Goal: Task Accomplishment & Management: Complete application form

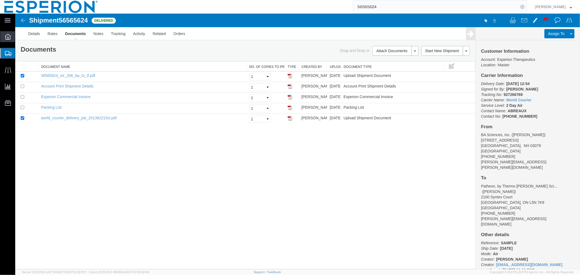
click at [4, 38] on div at bounding box center [7, 36] width 15 height 11
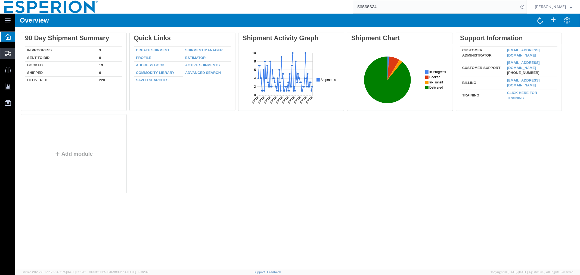
click at [0, 0] on span "Create Shipment" at bounding box center [0, 0] width 0 height 0
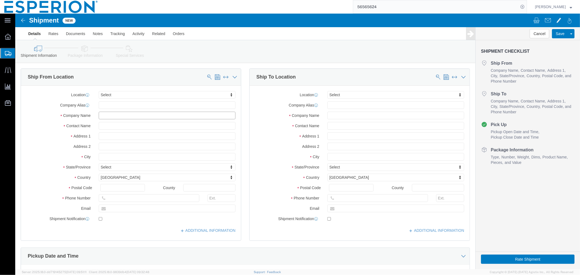
click input "text"
type input "blue"
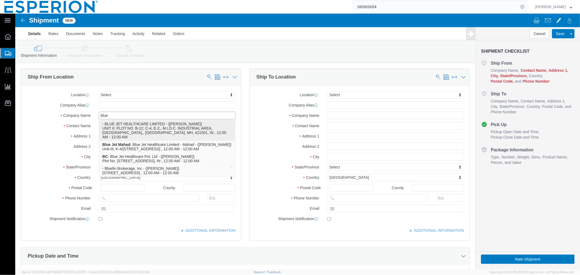
click p "- BLUE JET HEALTHCARE LIMITED - ([PERSON_NAME]) UNIT II: PLOT NO. B-12, C-4, E-…"
type input "UNIT II: PLOT NO. B-12, C-4, E-2,"
type input "M.I.D.C. INDUSTRIAL AREA, CHEMICAL ZONE,"
select select
select select "IN"
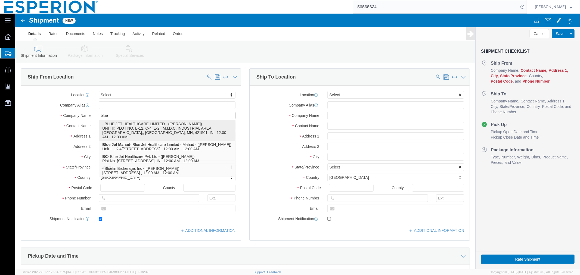
type input "421501"
type input "[PHONE_NUMBER]"
type input "[PERSON_NAME][EMAIL_ADDRESS][DOMAIN_NAME]"
checkbox input "true"
type input "BLUE JET HEALTHCARE LIMITED"
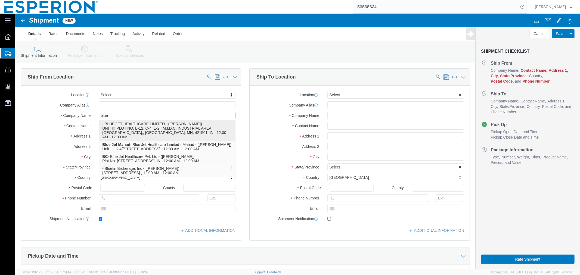
type input "[PERSON_NAME]"
type input "AMBERNATH"
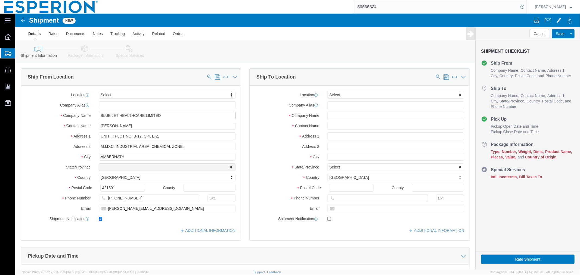
select select "MH"
type input "BLUE JET HEALTHCARE LIMITED"
click label
click input "checkbox"
checkbox input "false"
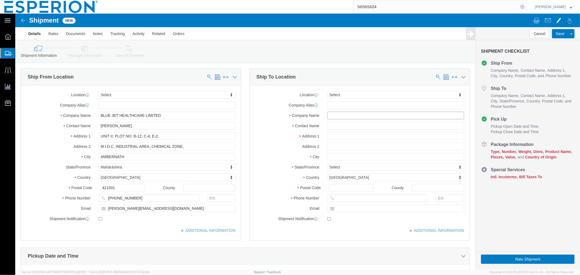
click input "text"
type input "farev"
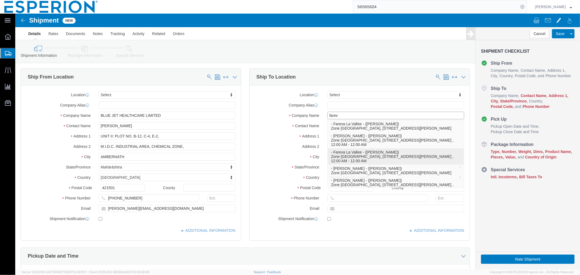
scroll to position [14, 0]
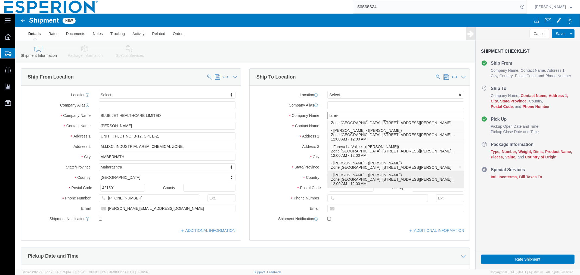
click p "- Fareva La Vallee - ([PERSON_NAME]) Zone [GEOGRAPHIC_DATA], [STREET_ADDRESS][P…"
type input "Zone Industrielle de Blavozy"
type input "[STREET_ADDRESS]"
select select "FR"
type input "43700"
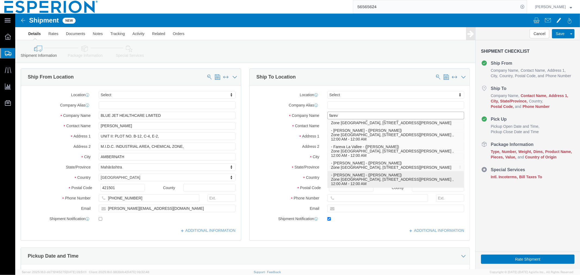
type input "[PHONE_NUMBER]"
type input "[EMAIL_ADDRESS][PERSON_NAME][DOMAIN_NAME]"
checkbox input "true"
type input "Fareva La Vallee"
type input "[PERSON_NAME]"
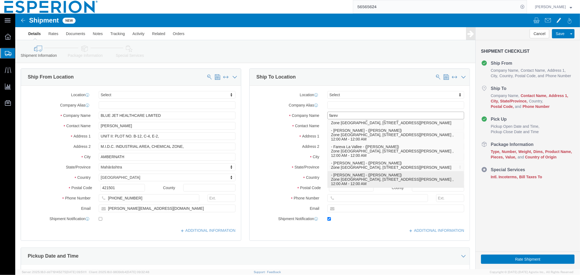
type input "Saint [PERSON_NAME]"
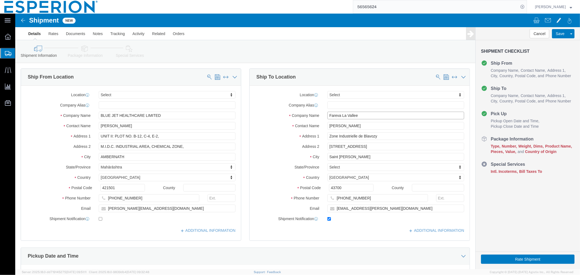
type input "Fareva La Vallee"
click input "checkbox"
checkbox input "false"
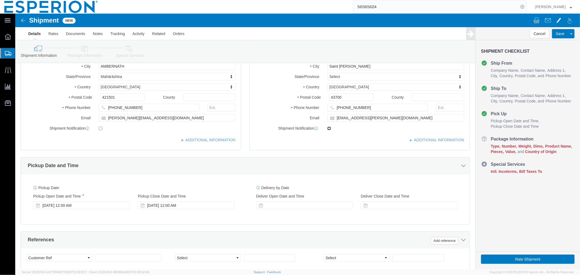
scroll to position [121, 0]
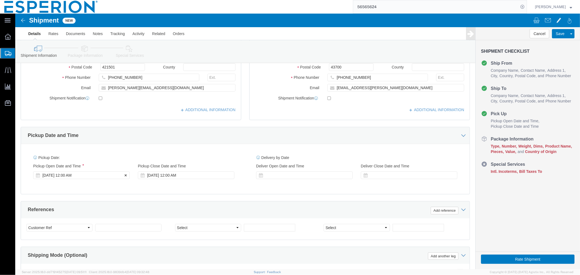
click div "[DATE] 12:00 AM"
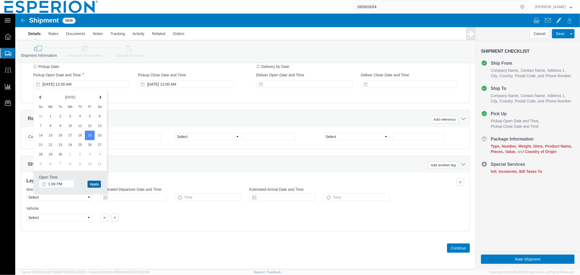
click button "Apply"
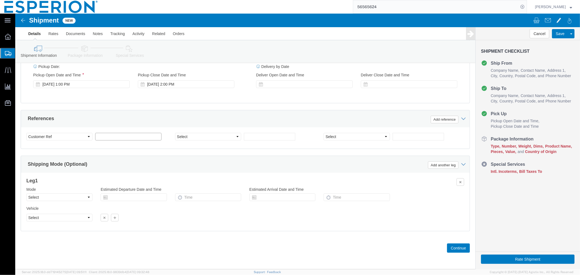
click input "text"
type input "COMMERCIAL"
click select "Select Account Type Activity ID Airline Appointment Number ASN Batch Request # …"
click button "Add reference"
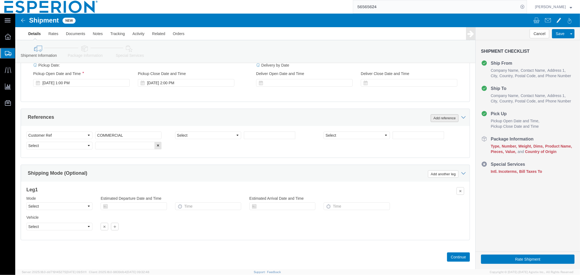
click button "Add reference"
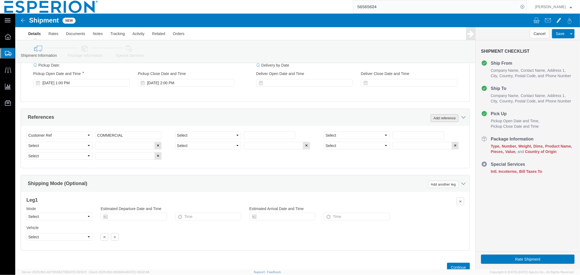
click button "Add reference"
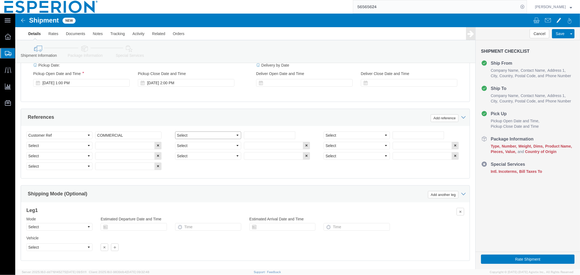
click select "Select Account Type Activity ID Airline Appointment Number ASN Batch Request # …"
select select "LOT"
click select "Select Account Type Activity ID Airline Appointment Number ASN Batch Request # …"
select select "LOT"
click select "Select Account Type Activity ID Airline Appointment Number ASN Batch Request # …"
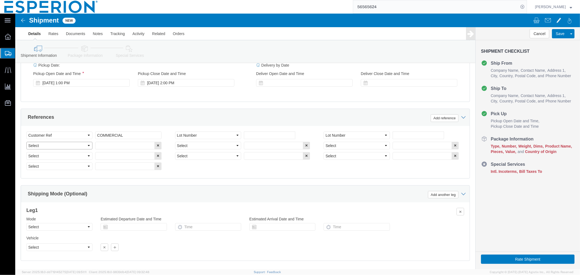
select select "LOT"
click select "Select Account Type Activity ID Airline Appointment Number ASN Batch Request # …"
select select "LOT"
click select "Select Account Type Activity ID Airline Appointment Number ASN Batch Request # …"
select select "LOT"
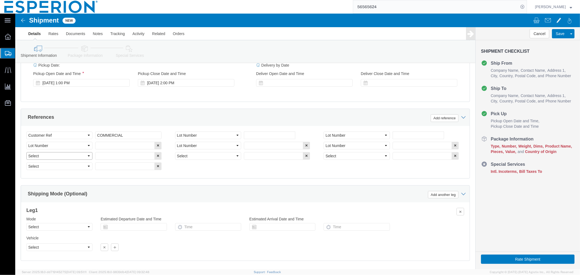
click select "Select Account Type Activity ID Airline Appointment Number ASN Batch Request # …"
select select "LOT"
click select "Select Account Type Activity ID Airline Appointment Number ASN Batch Request # …"
select select "LOT"
click select "Select Account Type Activity ID Airline Appointment Number ASN Batch Request # …"
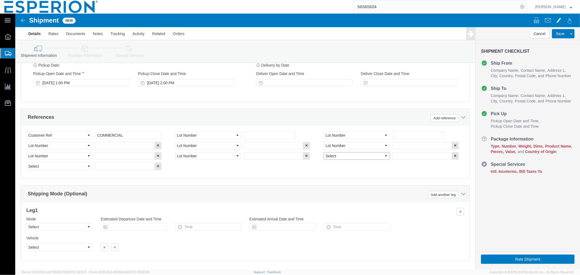
select select "LOT"
click select "Select Account Type Activity ID Airline Appointment Number ASN Batch Request # …"
select select "LOT"
click div "Select Account Type Activity ID Airline Appointment Number ASN Batch Request # …"
click input "text"
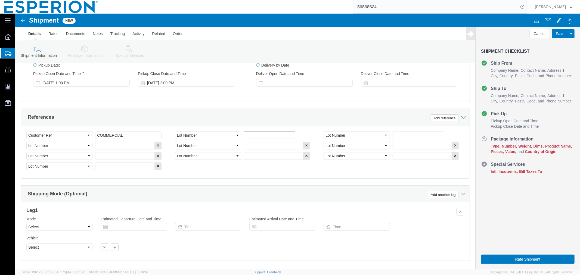
paste input "2VI25203089"
type input "2VI25203089"
click input "text"
paste input "2VI25203090"
type input "2VI25203090"
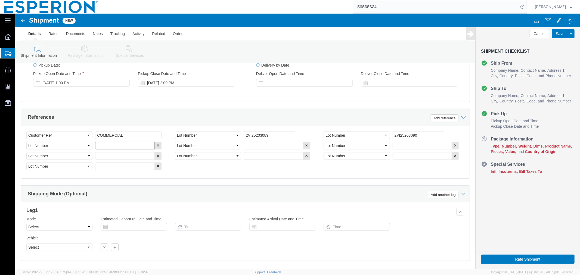
click input "text"
paste input "2VI25203091"
type input "2VI25203091"
click input "text"
paste input "2VI25203092"
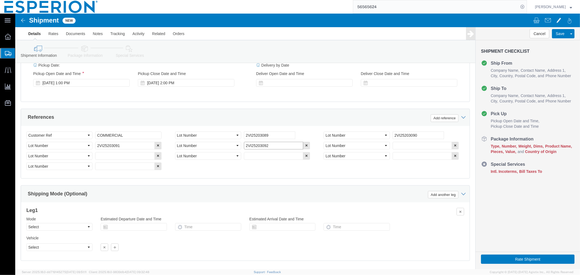
type input "2VI25203092"
click input "text"
paste input "2VI25203093"
type input "2VI25203093"
click input "text"
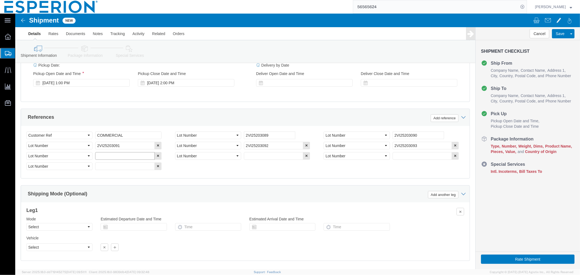
paste input "2VI25203094"
type input "2VI25203094"
click input "text"
paste input "2VI25203095"
type input "2VI25203095"
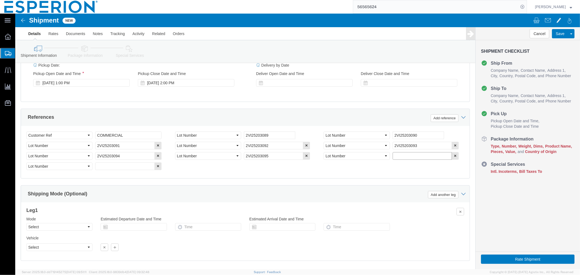
click input "text"
paste input "2VI25203096"
type input "2VI25203096"
click input "text"
paste input "2VI25203097"
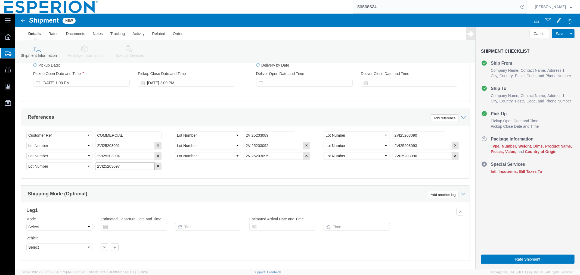
type input "2VI25203097"
click select "Select Air Less than Truckload Multi-Leg Ocean Freight Rail Small Parcel Truckl…"
select select "AIR"
click select "Select Air Less than Truckload Multi-Leg Ocean Freight Rail Small Parcel Truckl…"
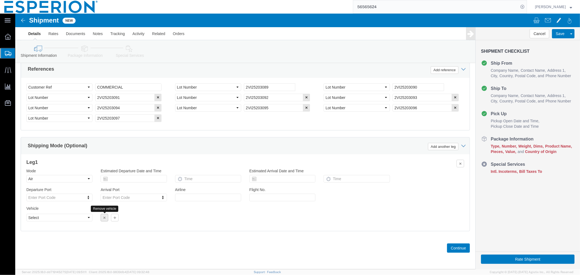
click icon "button"
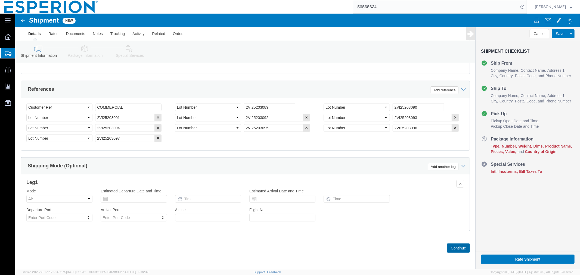
click button "Continue"
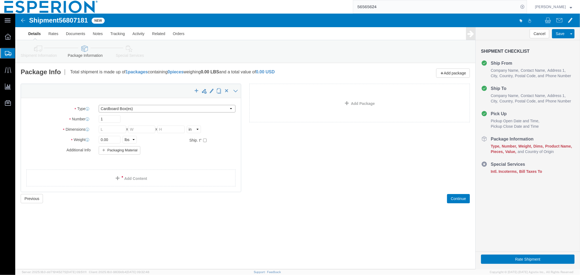
click select "Select Bale(s) Basket(s) Bolt(s) Bottle(s) Buckets Bulk Bundle(s) CSafe RAP CSa…"
select select "PSNS"
click select "Select Bale(s) Basket(s) Bolt(s) Bottle(s) Buckets Bulk Bundle(s) CSafe RAP CSa…"
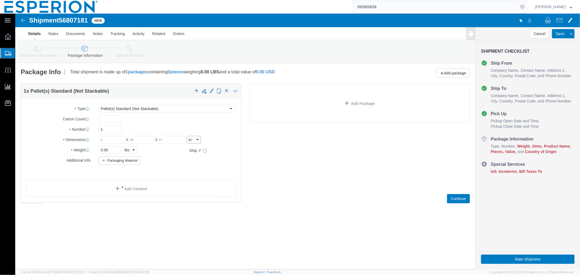
click select "Select cm ft in"
select select "CM"
click select "Select cm ft in"
click input "checkbox"
checkbox input "true"
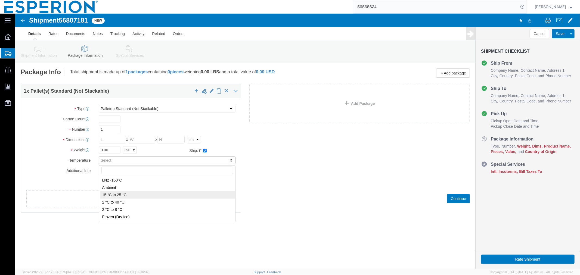
type input "FROM_15_TO_25"
click select "Select kgs lbs"
select select "KGS"
click select "Select kgs lbs"
click input "text"
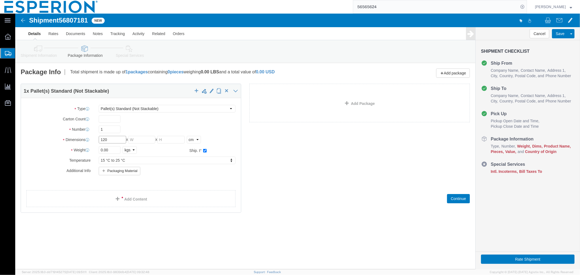
type input "120"
type input "117"
drag, startPoint x: 95, startPoint y: 137, endPoint x: 57, endPoint y: 137, distance: 38.1
click div "Weight 0.00 Select kgs lbs Ship. t°"
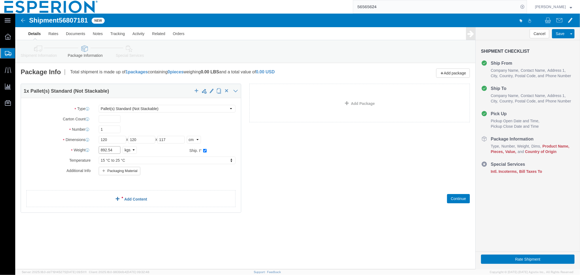
type input "892.54"
click link "Add Content"
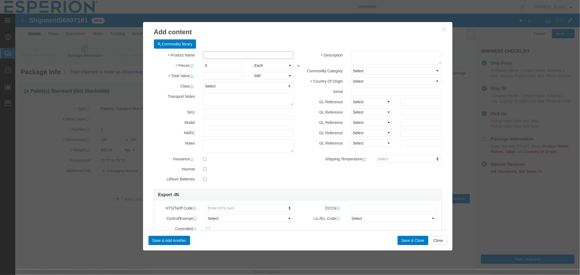
click input "text"
type input "CION"
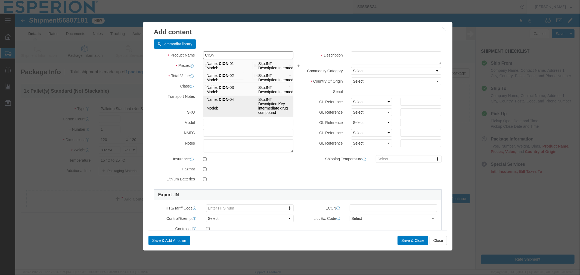
click td "Model:"
type input "1"
select select "KGS"
type input "467.9"
select select "USD"
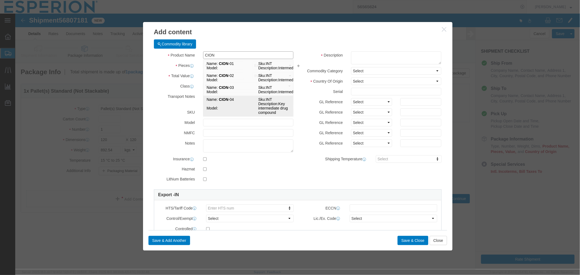
select select "PHARMA"
select select "IN"
type input "738606-43-4"
type input "2930.90.91"
select select
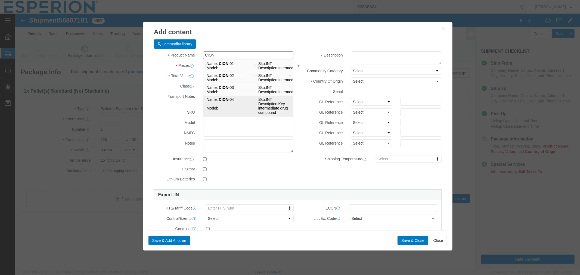
type input "2918.19.9890"
type input "CION-04"
type input "INT"
type textarea "Key intermediate drug compound"
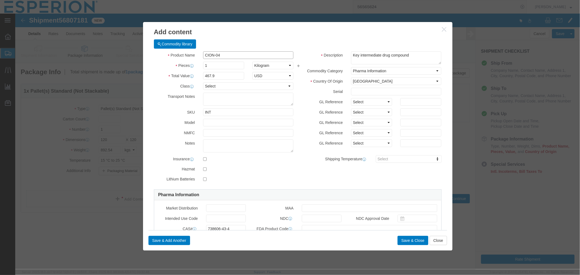
type input "CION-04"
click input "text"
paste input "2VI25203089"
type input "2VI25203089"
type input "FROM_15_TO_25"
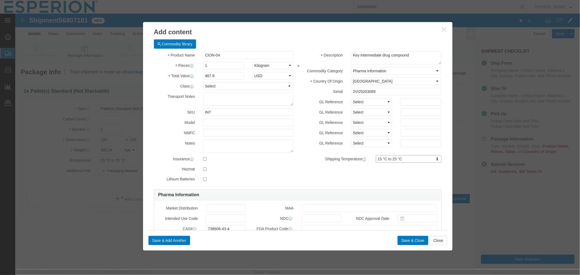
click div "Product Name CION-04 CION Pieces 1 Select Bag Barrels 100Board Feet Bottle Box …"
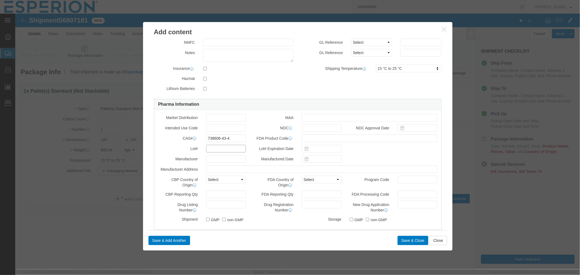
click input "text"
paste input "2VI25203089"
type input "2VI25203089"
click input "text"
paste input "BLUE JET HEALTHCARE LIMITED"
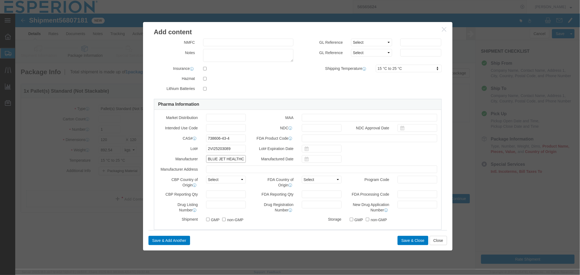
scroll to position [0, 25]
type input "BLUE JET HEALTHCARE LIMITED"
click input "text"
paste input "UNIT II: PLOT NO. B-12, C-4, E-2, M.I.D.C. INDUSTRIAL AREA,[GEOGRAPHIC_DATA], […"
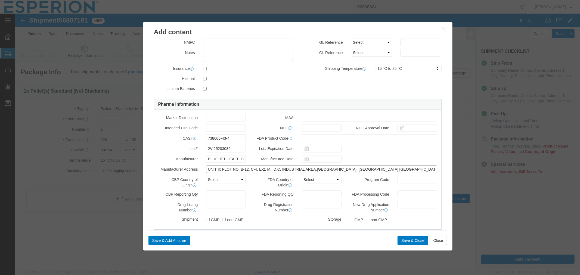
type input "UNIT II: PLOT NO. B-12, C-4, E-2, M.I.D.C. INDUSTRIAL AREA,[GEOGRAPHIC_DATA], […"
click input "2VI25203089"
click input "text"
click th
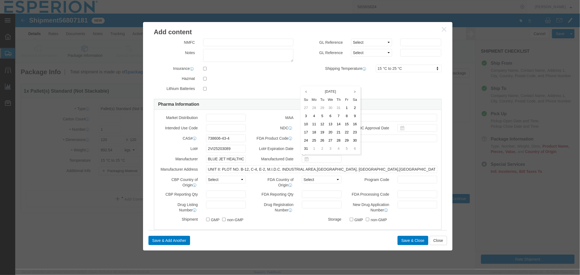
click th
click td "16"
type input "[DATE]"
click input "text"
click th "[DATE]"
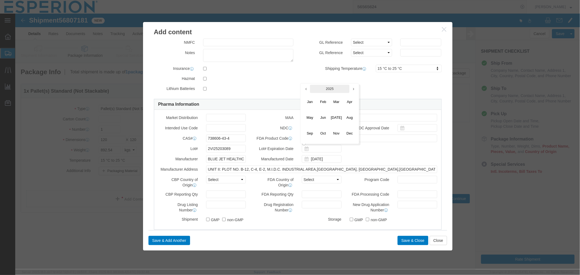
click th "2025"
click span "2026"
click span "Jun"
click td "29"
type input "[DATE]"
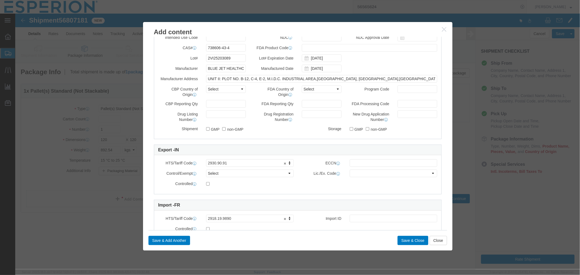
scroll to position [204, 0]
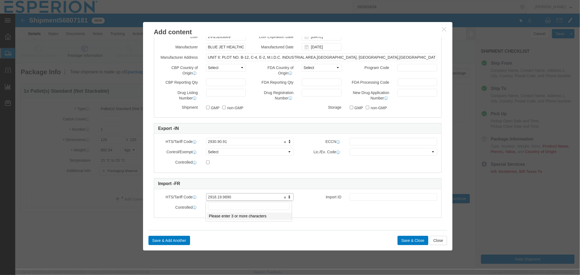
drag, startPoint x: 215, startPoint y: 184, endPoint x: 190, endPoint y: 184, distance: 25.0
click link "Enter HTS num"
click div "Controlled"
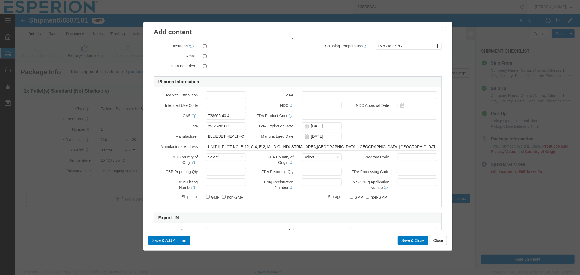
scroll to position [0, 0]
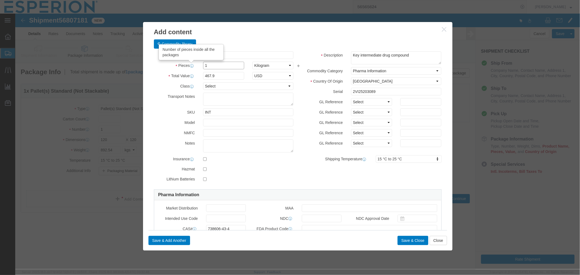
drag, startPoint x: 198, startPoint y: 53, endPoint x: 174, endPoint y: 53, distance: 24.2
click div "Pieces Number of pieces inside all the packages 1 Select Bag Barrels 100Board F…"
type input "818.26"
type input "382863.85"
click button "Save & Close"
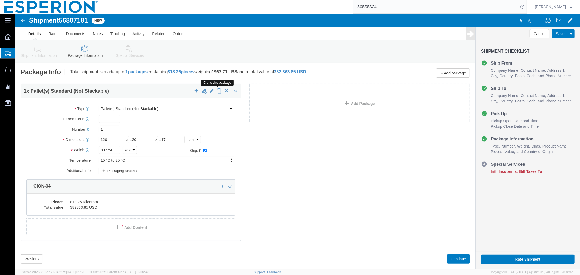
click span "button"
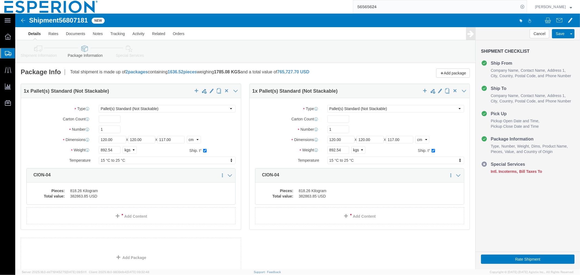
select select "PSNS"
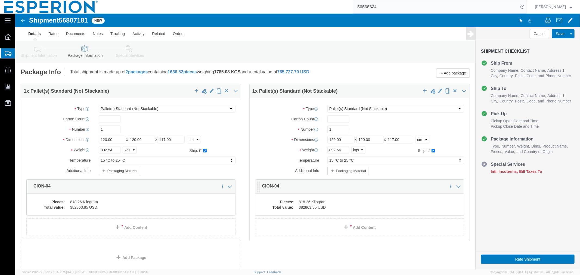
scroll to position [43, 0]
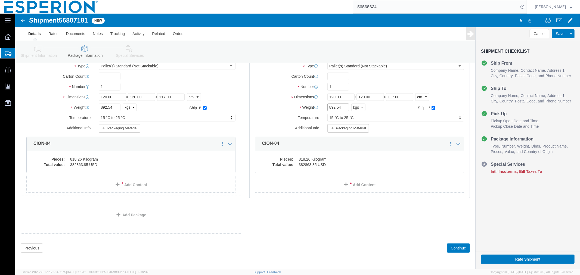
drag, startPoint x: 324, startPoint y: 95, endPoint x: 302, endPoint y: 95, distance: 22.0
click div "Weight 892.54 Select kgs lbs Ship. t°"
type input "895.02"
click dd "382863.85 USD"
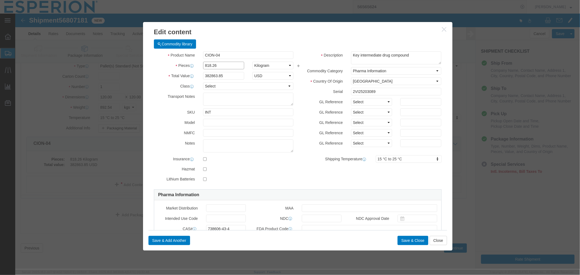
click input "818.26"
type input "8"
type input "1"
type input "467.9"
click textarea
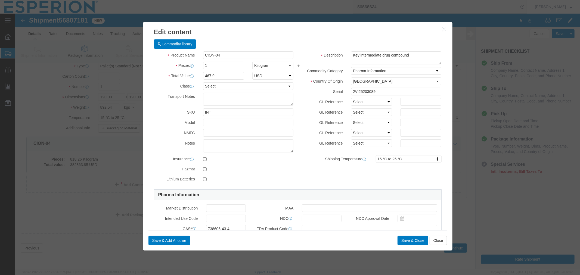
click input "2VI25203089"
drag, startPoint x: 367, startPoint y: 78, endPoint x: 302, endPoint y: 75, distance: 65.4
click div "Serial 2VI25203089"
paste input "90"
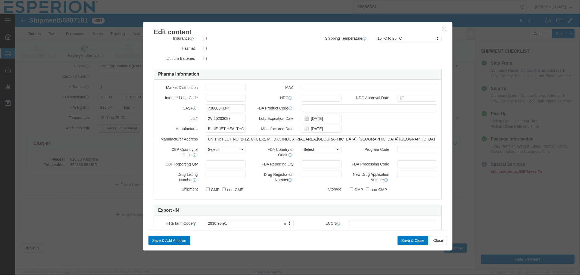
type input "2VI25203090"
drag, startPoint x: 216, startPoint y: 106, endPoint x: 166, endPoint y: 102, distance: 50.0
click div "Lot# 2VI25203089"
paste input "90"
type input "2VI25203090"
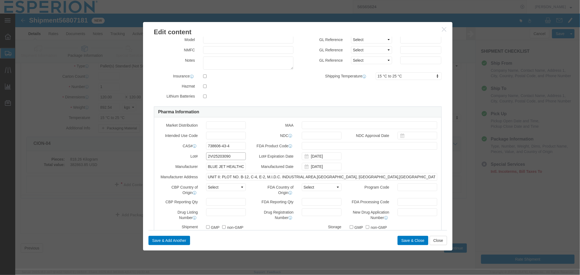
scroll to position [0, 0]
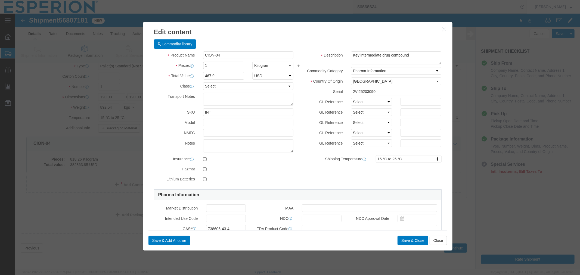
click input "1"
type input "820.74"
type input "384024.25"
click button "Save & Close"
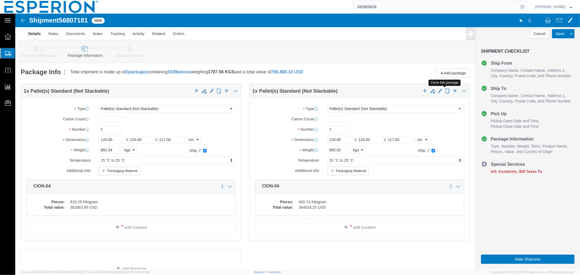
click span "button"
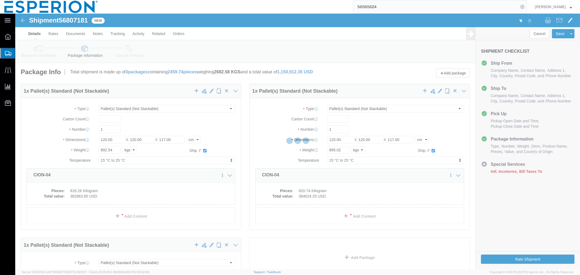
select select "PSNS"
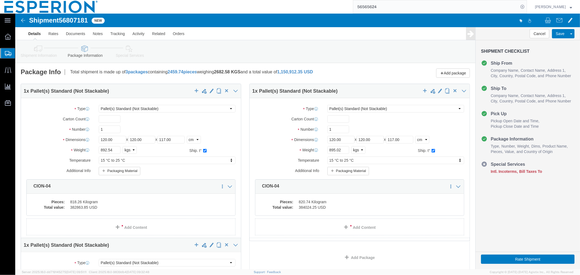
scroll to position [121, 0]
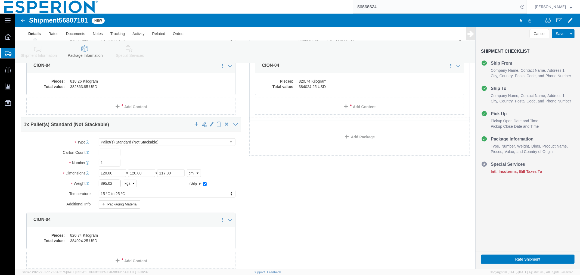
click input "895.02"
type input "895.88"
click dd "820.74 Kilogram"
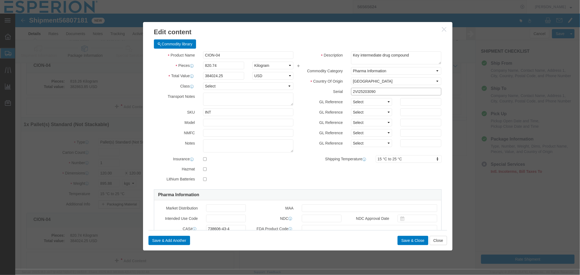
drag, startPoint x: 367, startPoint y: 77, endPoint x: 308, endPoint y: 73, distance: 58.6
click div "Description Key intermediate drug compound Commodity Category Select Pharma Inf…"
paste input "1"
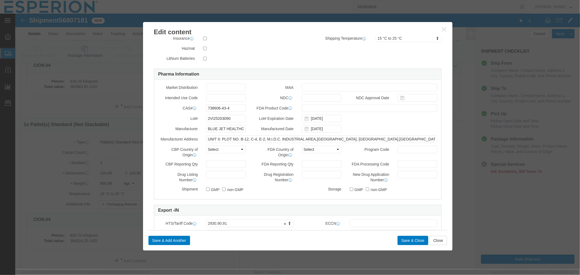
type input "2VI25203091"
drag, startPoint x: 223, startPoint y: 108, endPoint x: 174, endPoint y: 104, distance: 49.7
click div "Lot# 2VI25203090"
paste input "1"
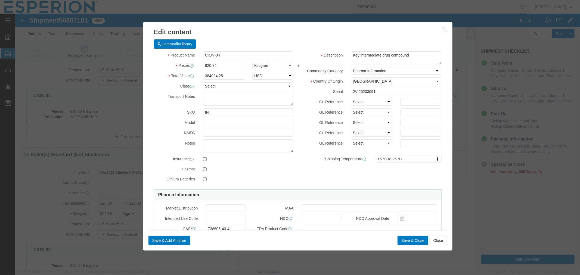
type input "2VI25203091"
drag, startPoint x: 200, startPoint y: 53, endPoint x: 162, endPoint y: 52, distance: 37.5
click div "Pieces 820.74 Select Bag Barrels 100Board Feet Bottle Box Blister Pack Carats C…"
type input "821.60"
type input "384426.64"
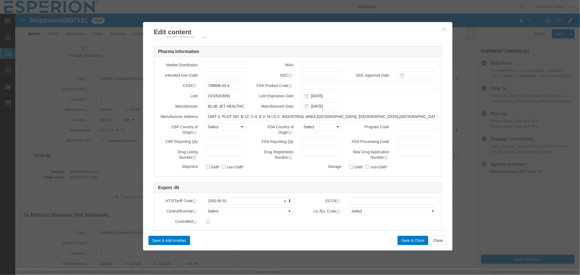
scroll to position [204, 0]
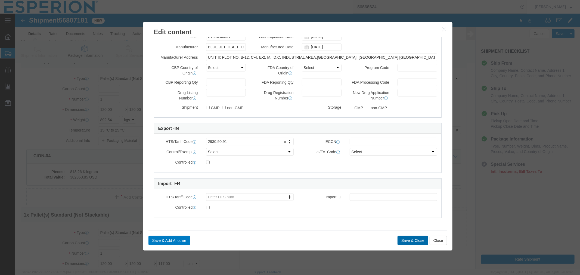
click button "Save & Close"
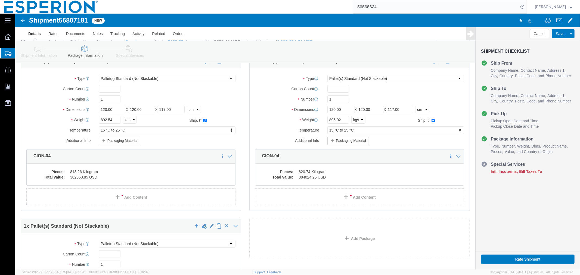
scroll to position [176, 0]
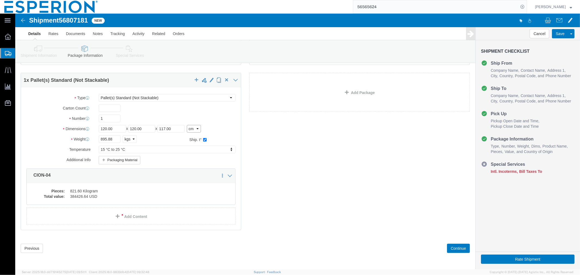
drag, startPoint x: 177, startPoint y: 114, endPoint x: 178, endPoint y: 116, distance: 2.8
click select "Select cm ft in"
select select "IN"
click select "Select cm ft in"
type input "47.24"
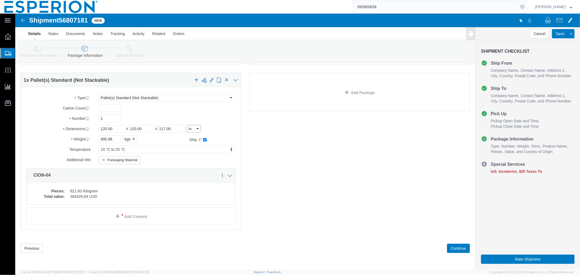
type input "47.24"
type input "46.06"
click select "Select cm ft in"
select select "CM"
click select "Select cm ft in"
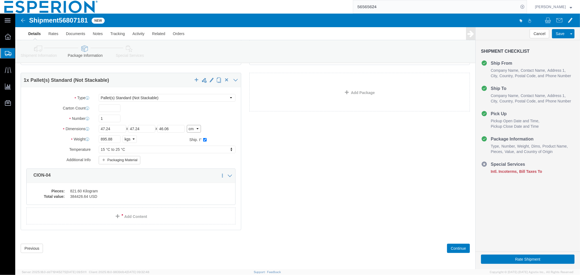
type input "119.99"
type input "116.99"
click select "Select kgs lbs"
select select "LBS"
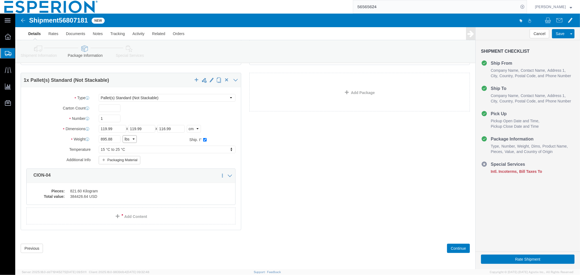
click select "Select kgs lbs"
type input "1975.08"
click input "1975.08"
drag, startPoint x: 102, startPoint y: 126, endPoint x: 84, endPoint y: 126, distance: 18.2
click input "1975.08"
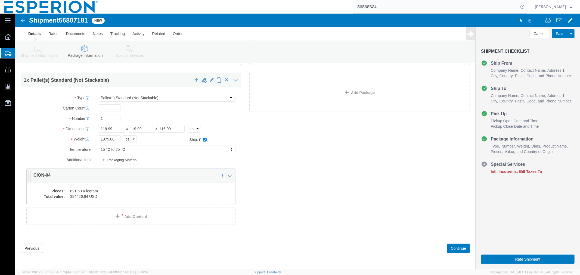
click div "Pieces: 821.60 Kilogram Total value: 384426.64 USD"
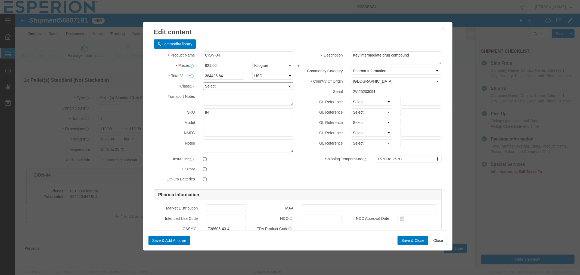
click select "Select 50 55 60 65 70 85 92.5 100 125 175 250 300 400"
select select "60"
click select "Select 50 55 60 65 70 85 92.5 100 125 175 250 300 400"
click button "Save & Close"
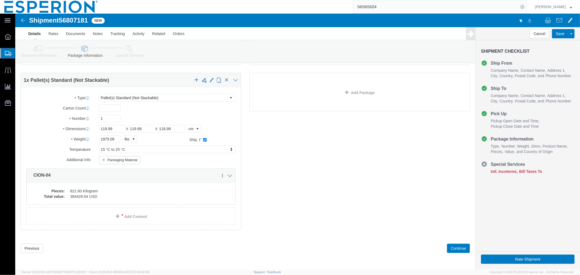
scroll to position [25, 0]
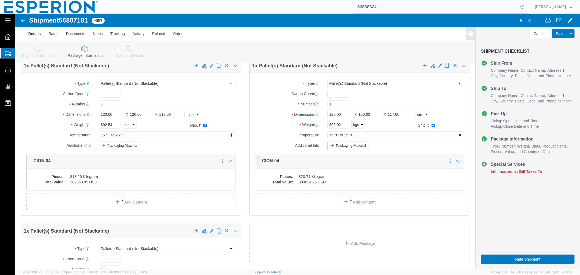
click dd "384024.25 USD"
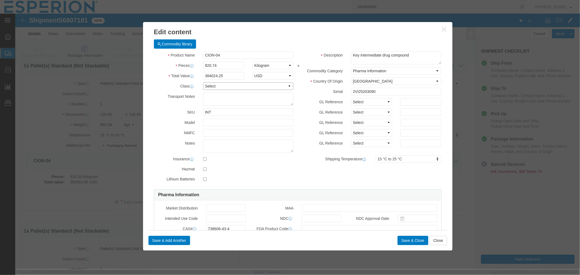
click select "Select 50 55 60 65 70 85 92.5 100 125 175 250 300 400"
select select "60"
click select "Select 50 55 60 65 70 85 92.5 100 125 175 250 300 400"
click button "Save & Close"
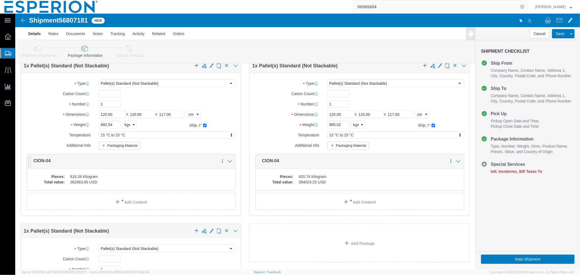
click dd "382863.85 USD"
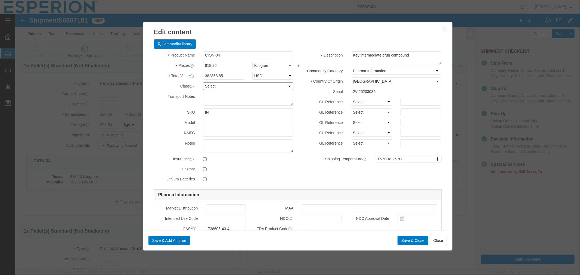
click select "Select 50 55 60 65 70 85 92.5 100 125 175 250 300 400"
select select "60"
click select "Select 50 55 60 65 70 85 92.5 100 125 175 250 300 400"
click button "Save & Close"
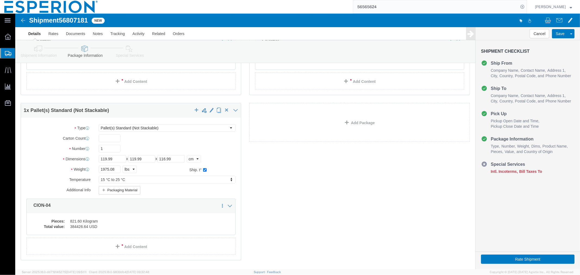
scroll to position [176, 0]
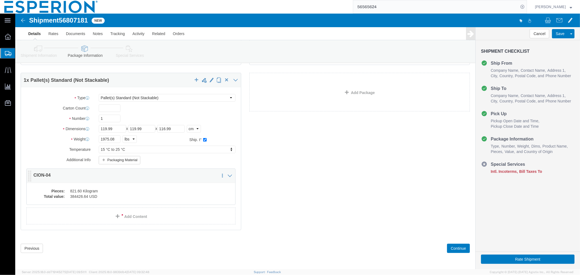
click dd "384426.64 USD"
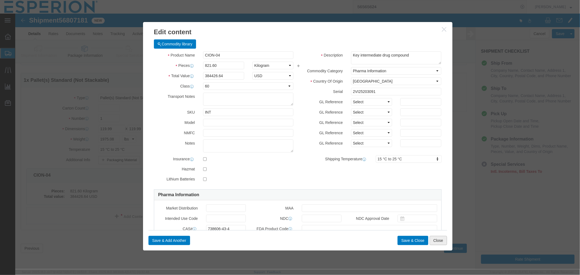
click button "Close"
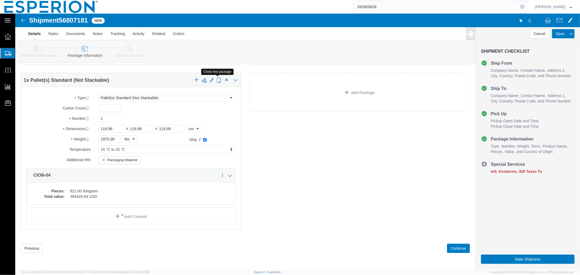
click span "button"
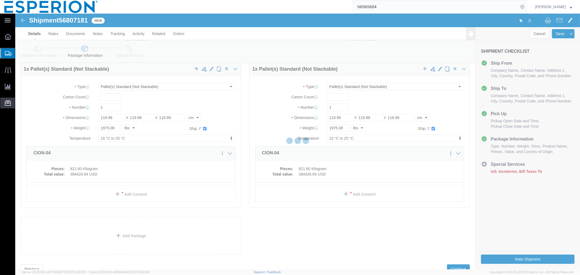
scroll to position [0, 0]
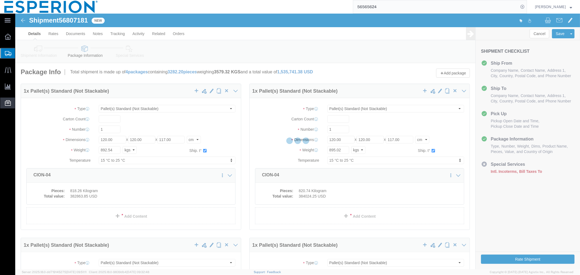
select select "PSNS"
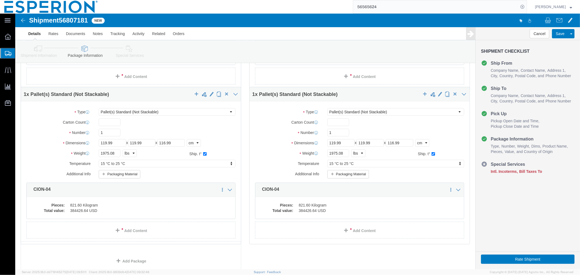
scroll to position [197, 0]
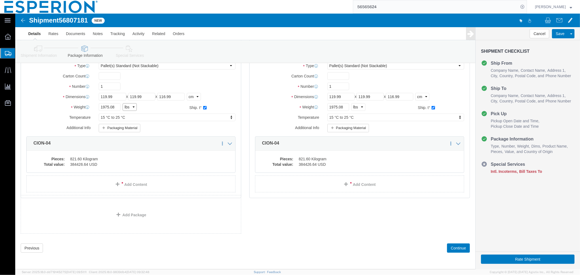
click select "Select kgs lbs"
select select "KGS"
click select "Select kgs lbs"
type input "895.88"
click input "1975.08"
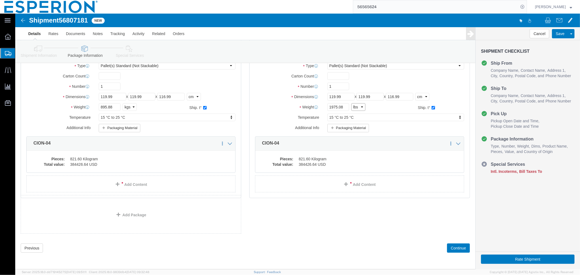
click select "Select kgs lbs"
select select "KGS"
click select "Select kgs lbs"
drag, startPoint x: 328, startPoint y: 94, endPoint x: 308, endPoint y: 93, distance: 19.9
click div "895.88 Select kgs lbs"
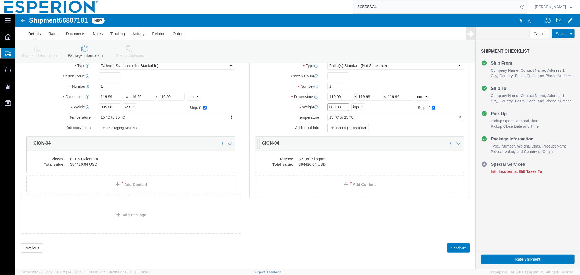
type input "889.38"
click div "Pieces: 821.60 Kilogram Total value: 384426.64 USD"
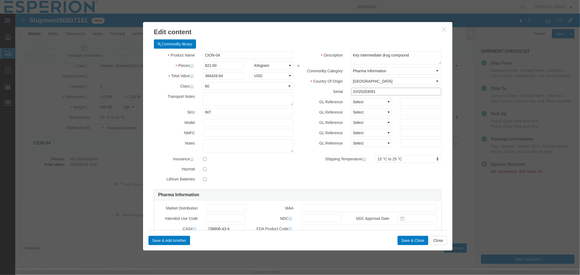
drag, startPoint x: 363, startPoint y: 79, endPoint x: 324, endPoint y: 78, distance: 39.4
click div "Serial 2VI25203091"
paste input "2"
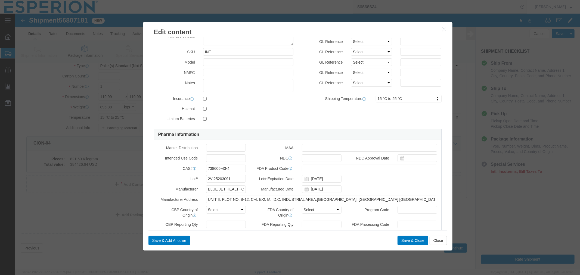
scroll to position [91, 0]
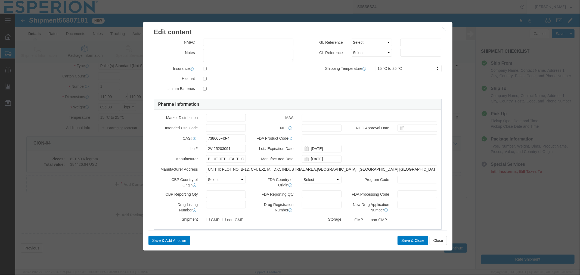
type input "2VI25203092"
drag, startPoint x: 216, startPoint y: 134, endPoint x: 172, endPoint y: 132, distance: 44.4
click div "Lot# 2VI25203091"
paste input "2"
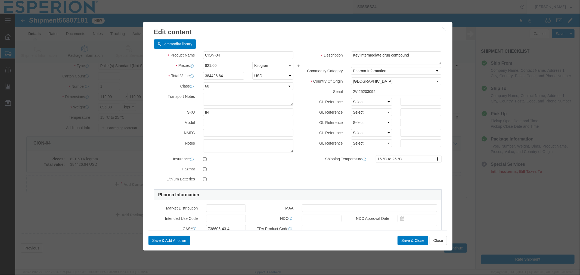
type input "2VI25203092"
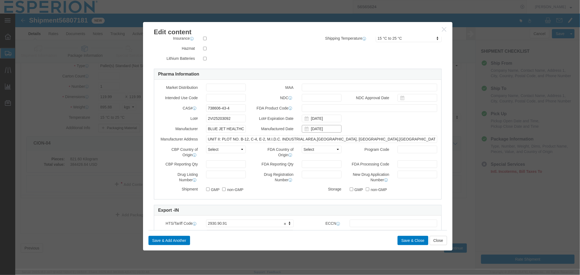
click input "[DATE]"
click icon
click td "15"
type input "[DATE]"
click input "[DATE]"
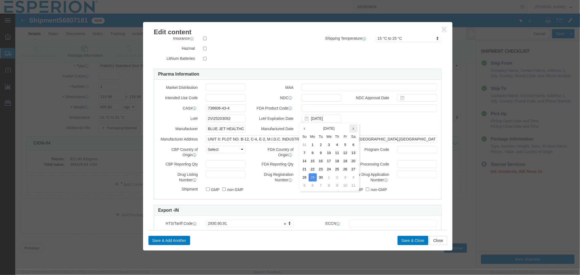
click th
click td "30"
type input "[DATE]"
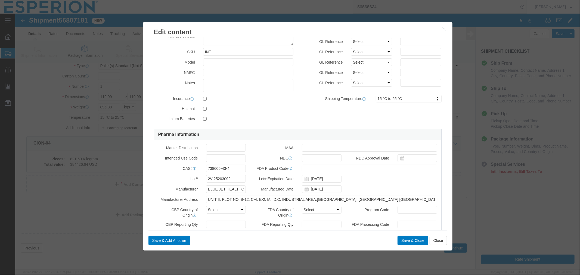
scroll to position [0, 0]
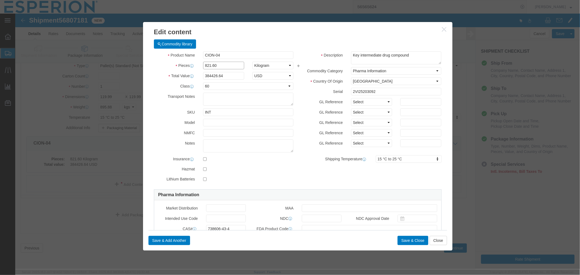
drag, startPoint x: 212, startPoint y: 52, endPoint x: 140, endPoint y: 46, distance: 72.1
click div "Product Name CION-04 Pieces 821.60 Select Bag Barrels 100Board Feet Bottle Box …"
type input "815.10"
type input "381385.29"
click button "Save & Close"
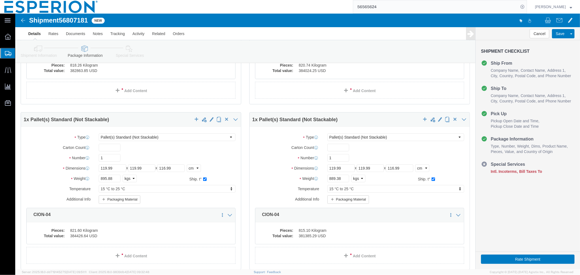
scroll to position [107, 0]
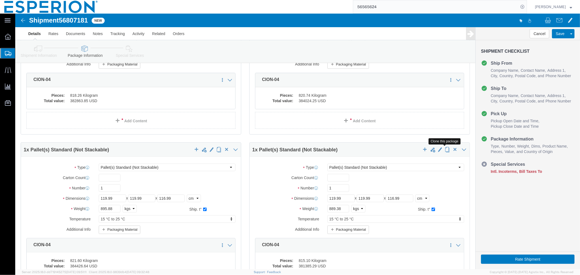
click span "button"
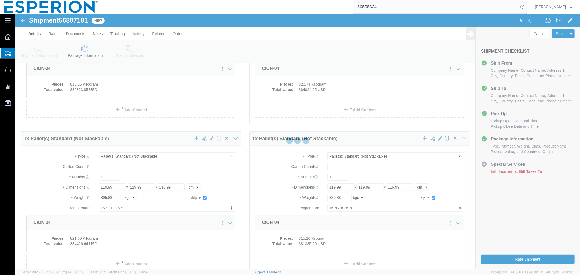
scroll to position [0, 0]
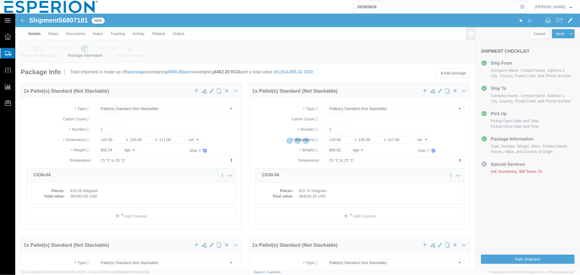
select select "PSNS"
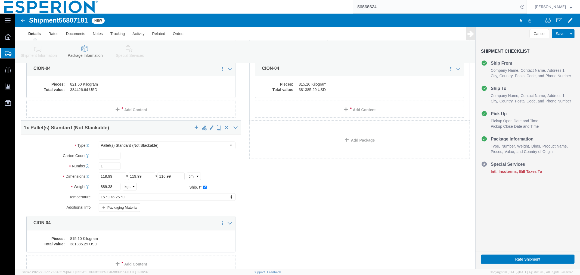
scroll to position [309, 0]
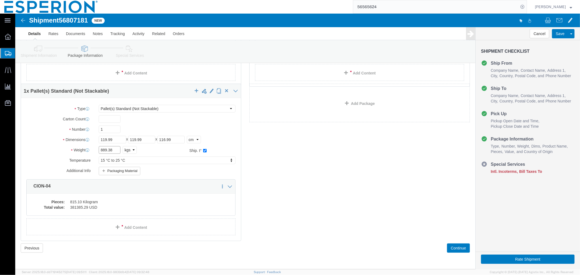
drag, startPoint x: 97, startPoint y: 135, endPoint x: 58, endPoint y: 134, distance: 38.1
click div "Weight 889.38 Select kgs lbs Ship. t°"
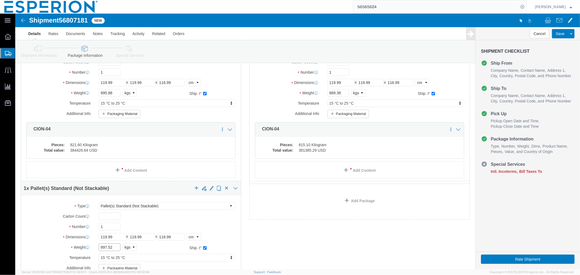
scroll to position [181, 0]
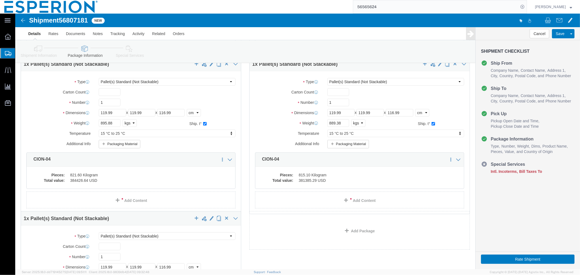
type input "897.52"
drag, startPoint x: 100, startPoint y: 100, endPoint x: 64, endPoint y: 99, distance: 35.6
click div "Dimensions Length 119.99 x Width 119.99 x Height 116.99 Select cm ft in"
type input "120"
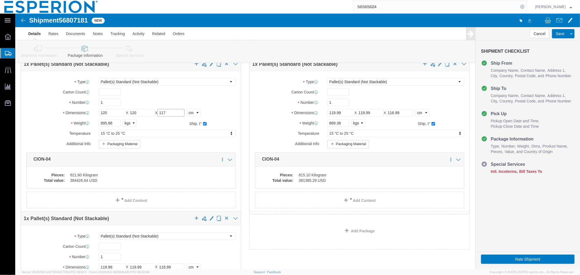
type input "117"
drag, startPoint x: 325, startPoint y: 100, endPoint x: 304, endPoint y: 97, distance: 20.9
click div "Dimensions Length 119.99 x Width 119.99 x Height 116.99 Select cm ft in"
type input "120"
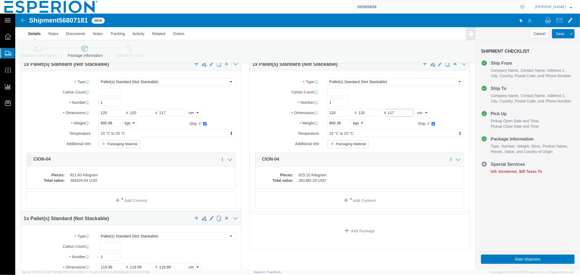
scroll to position [242, 0]
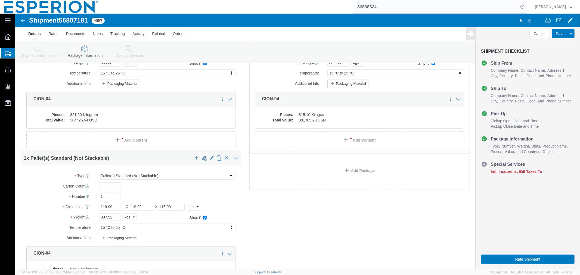
type input "117"
drag, startPoint x: 100, startPoint y: 193, endPoint x: 66, endPoint y: 193, distance: 34.8
click div "Dimensions Length 119.99 x Width 119.99 x Height 116.99 Select cm ft in"
type input "120"
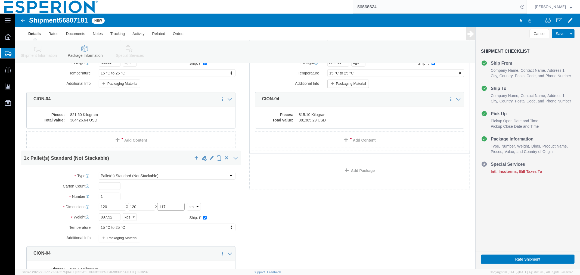
scroll to position [309, 0]
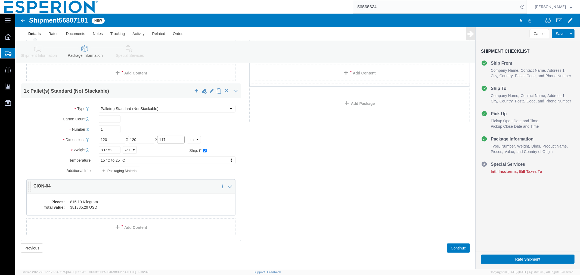
type input "117"
click dd "381385.29 USD"
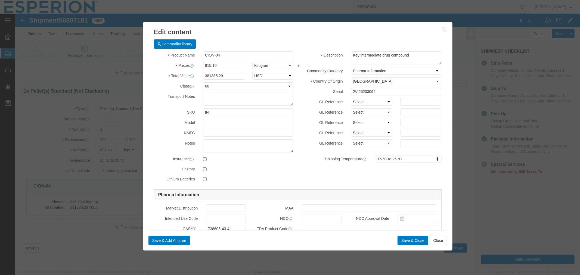
drag, startPoint x: 363, startPoint y: 79, endPoint x: 310, endPoint y: 77, distance: 52.5
click div "Serial 2VI25203092"
paste input "3"
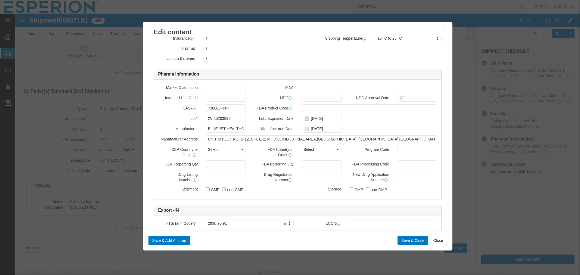
type input "2VI25203093"
drag, startPoint x: 214, startPoint y: 104, endPoint x: 161, endPoint y: 103, distance: 53.1
click div "Lot# 2VI25203092"
paste input "3"
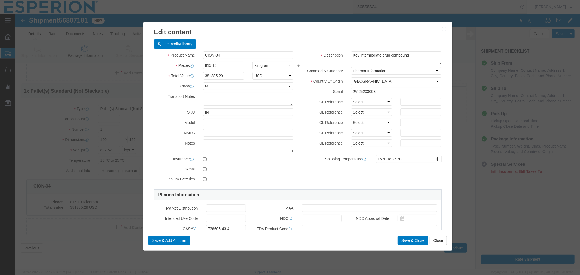
type input "2VI25203093"
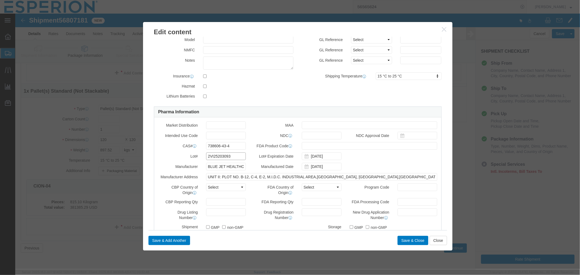
scroll to position [23, 0]
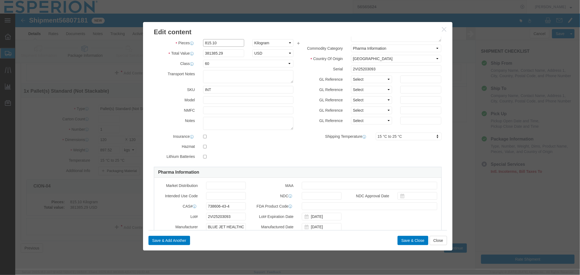
drag, startPoint x: 207, startPoint y: 31, endPoint x: 168, endPoint y: 29, distance: 39.5
click div "Pieces 815.10 Select Bag Barrels 100Board Feet Bottle Box Blister Pack Carats C…"
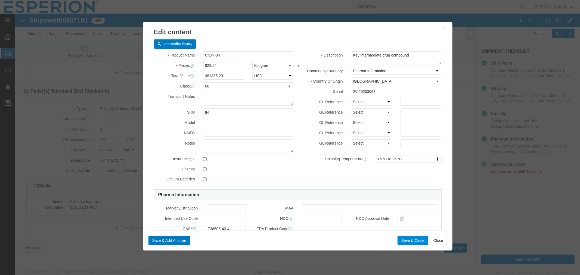
type input "823.24"
type input "385194"
click button "Save & Close"
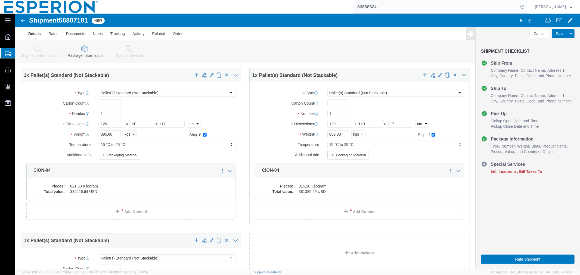
scroll to position [342, 0]
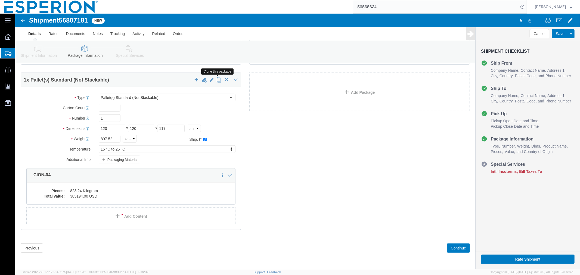
click span "button"
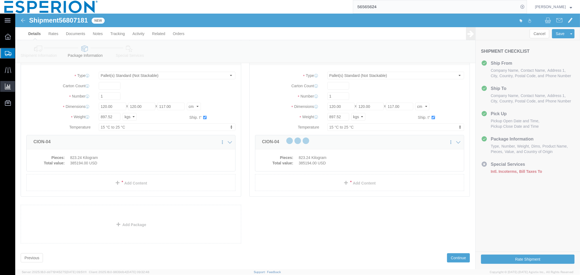
scroll to position [0, 0]
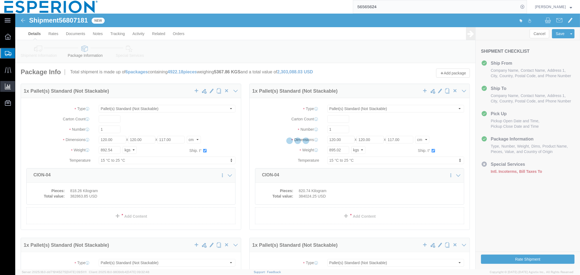
select select "PSNS"
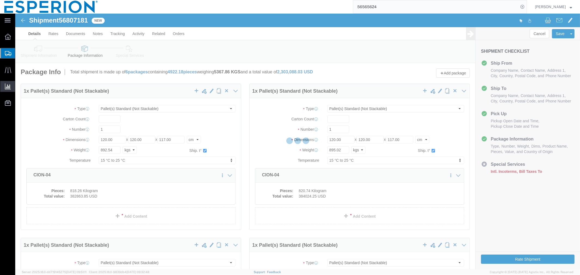
select select "PSNS"
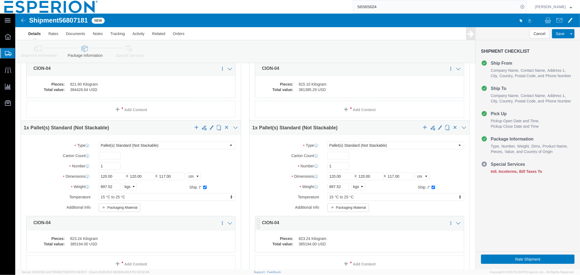
scroll to position [352, 0]
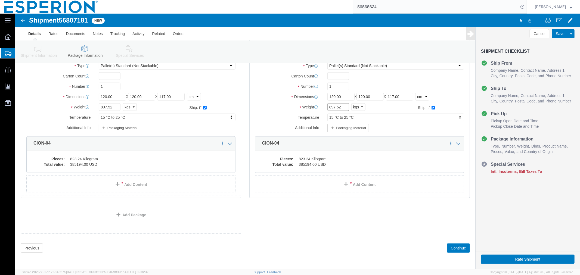
click input "897.52"
click div "Weight 897.52 Select kgs lbs Ship. t°"
type input "890.28"
click dd "385194.00 USD"
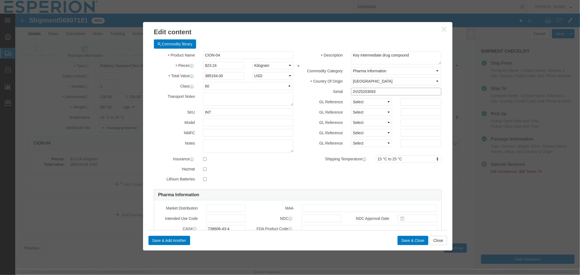
drag, startPoint x: 367, startPoint y: 81, endPoint x: 297, endPoint y: 80, distance: 70.4
click div "Serial 2VI25203093"
paste input "4"
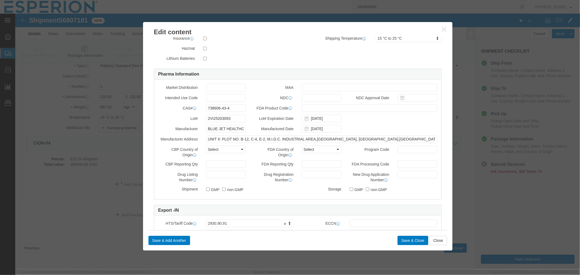
type input "2VI25203094"
drag, startPoint x: 220, startPoint y: 106, endPoint x: 158, endPoint y: 105, distance: 62.0
click div "Lot# 2VI25203093"
paste input "4"
type input "2VI25203094"
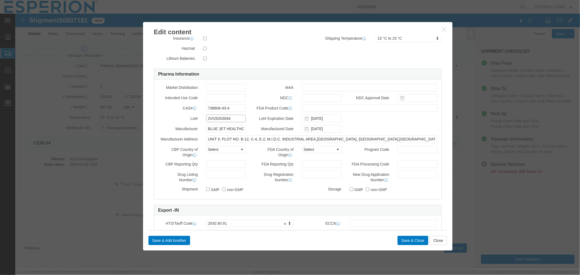
scroll to position [0, 0]
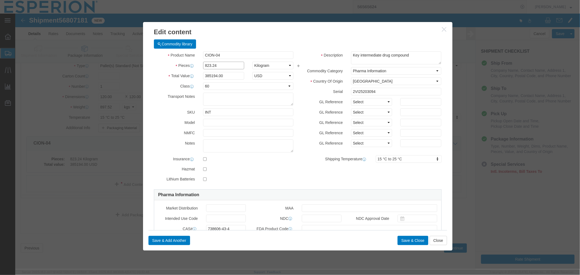
drag, startPoint x: 208, startPoint y: 53, endPoint x: 165, endPoint y: 52, distance: 42.7
click div "Pieces 823.24 Select Bag Barrels 100Board Feet Bottle Box Blister Pack Carats C…"
type input "816"
type input "381806.4"
click button "Save & Close"
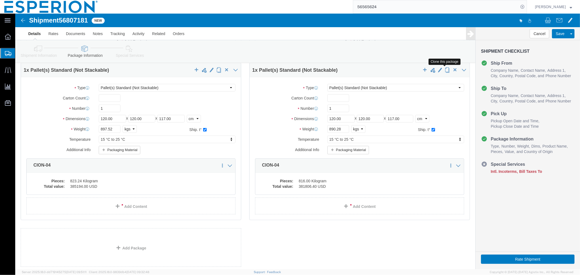
click span "button"
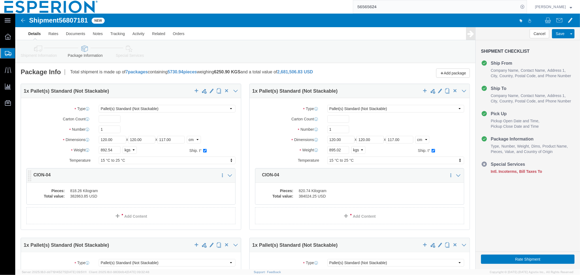
select select "PSNS"
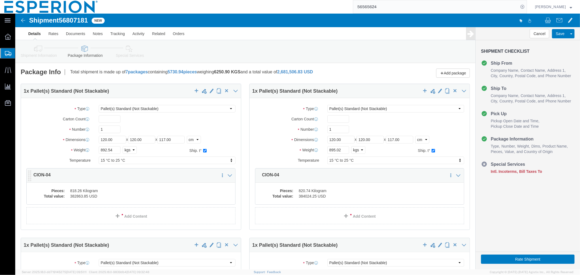
select select "PSNS"
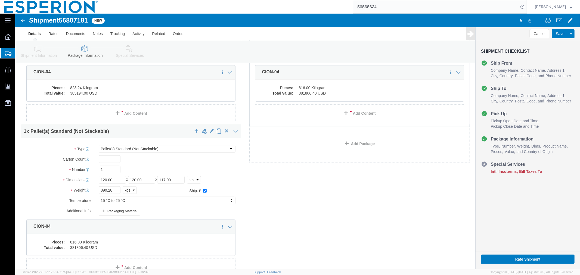
scroll to position [463, 0]
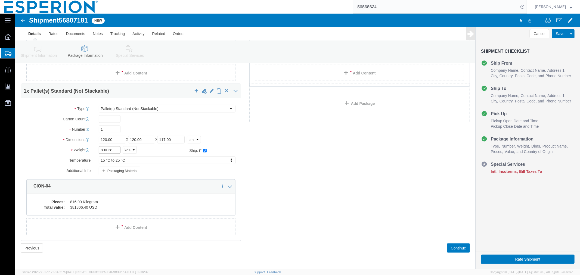
drag, startPoint x: 103, startPoint y: 137, endPoint x: 54, endPoint y: 135, distance: 49.0
click div "Weight 890.28 Select kgs lbs Ship. t°"
type input "889.58"
click dd "381806.40 USD"
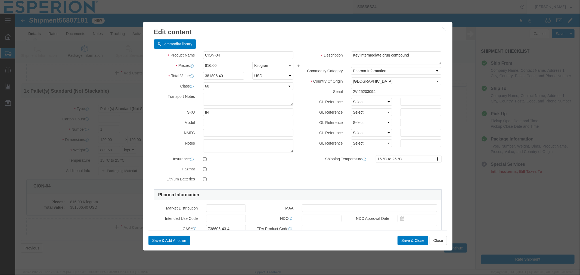
drag, startPoint x: 360, startPoint y: 80, endPoint x: 315, endPoint y: 77, distance: 45.5
click div "Serial 2VI25203094"
paste input "5"
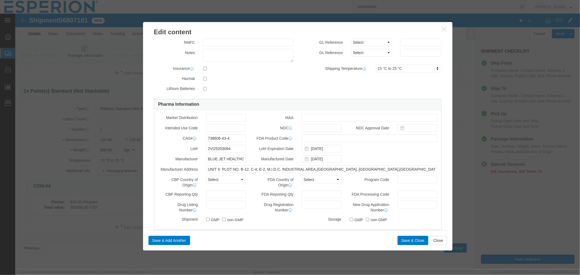
scroll to position [121, 0]
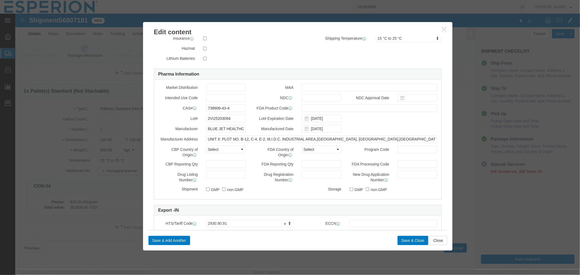
type input "2VI25203095"
drag, startPoint x: 216, startPoint y: 107, endPoint x: 183, endPoint y: 103, distance: 32.9
click div "Lot# 2VI25203094"
paste input "5"
type input "2VI25203095"
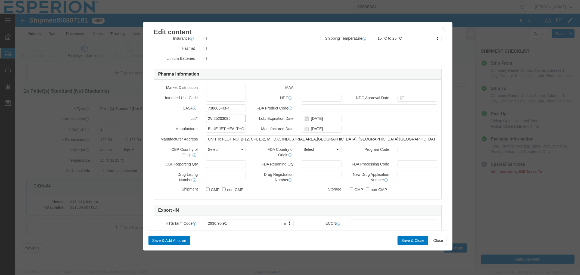
scroll to position [0, 0]
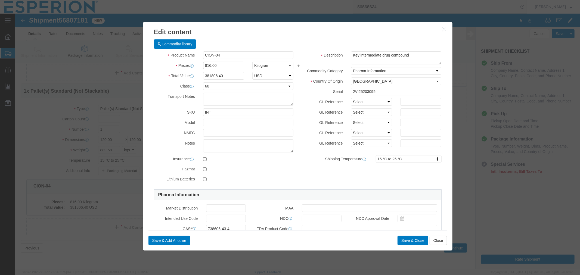
drag, startPoint x: 209, startPoint y: 53, endPoint x: 161, endPoint y: 51, distance: 47.6
click div "Pieces 816.00 Select Bag Barrels 100Board Feet Bottle Box Blister Pack Carats C…"
type input "815.30"
type input "381478.87"
click button "Save & Close"
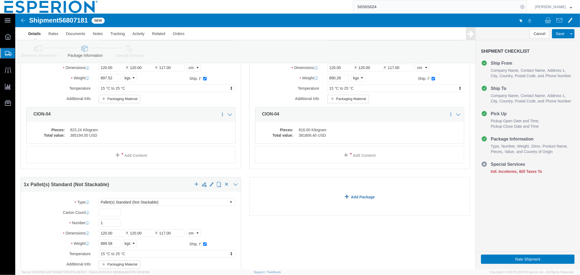
scroll to position [463, 0]
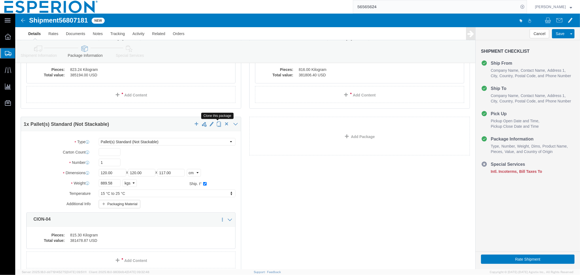
click span "button"
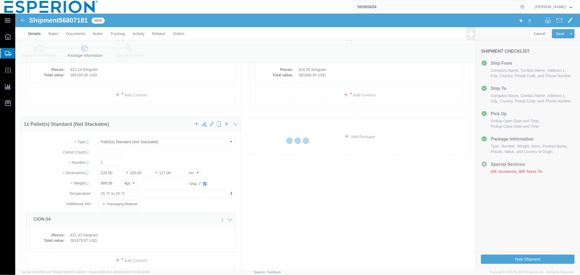
scroll to position [0, 0]
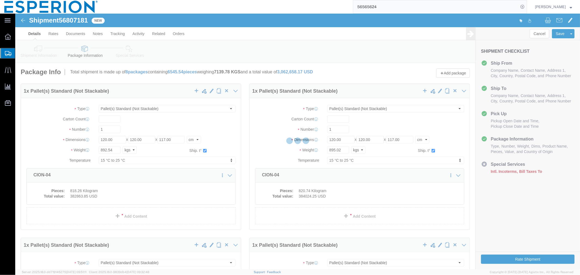
select select "PSNS"
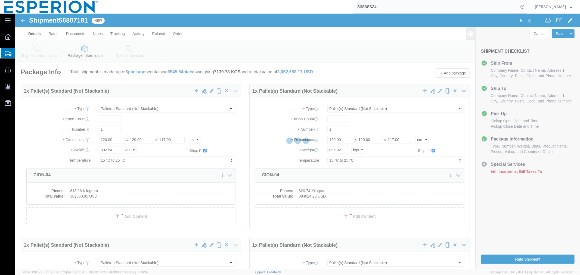
select select "PSNS"
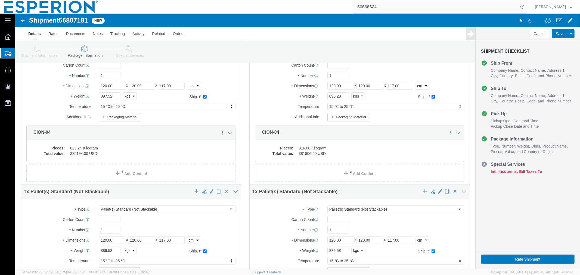
scroll to position [483, 0]
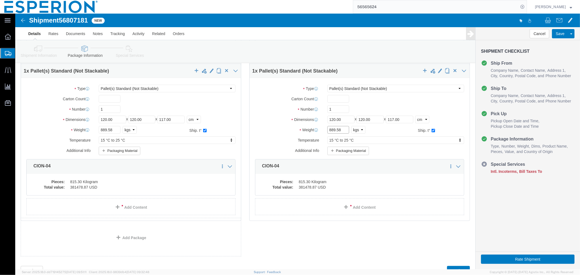
drag, startPoint x: 326, startPoint y: 117, endPoint x: 302, endPoint y: 116, distance: 23.7
click div "Weight 889.58 Select kgs lbs Ship. t°"
type input "890.38"
click dd "815.30 Kilogram"
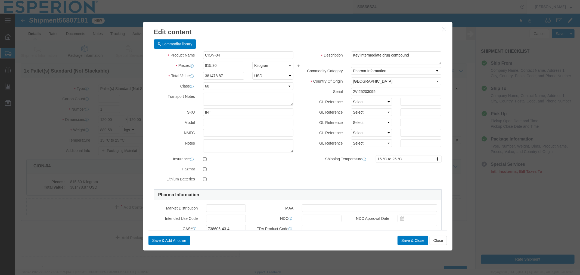
drag, startPoint x: 360, startPoint y: 79, endPoint x: 321, endPoint y: 77, distance: 39.2
click div "Serial 2VI25203095"
paste input "6"
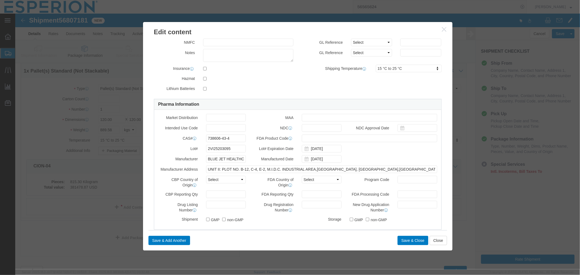
type input "2VI25203096"
drag, startPoint x: 219, startPoint y: 136, endPoint x: 174, endPoint y: 133, distance: 45.0
click div "Lot# 2VI25203095"
paste input "6"
type input "2VI25203096"
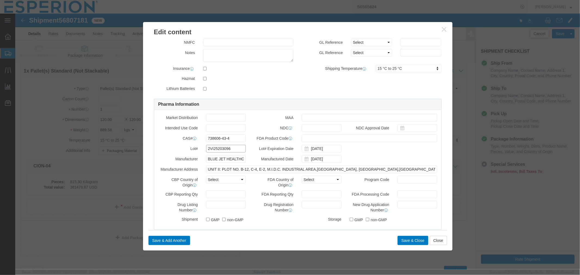
scroll to position [0, 0]
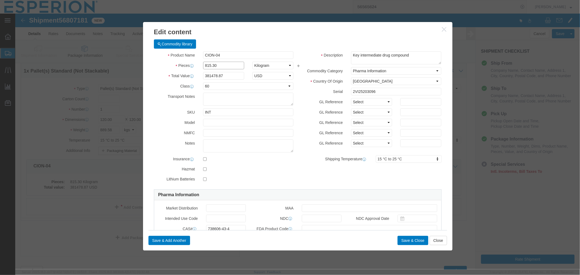
drag, startPoint x: 208, startPoint y: 50, endPoint x: 155, endPoint y: 48, distance: 53.1
click div "Product Name CION-04 Pieces 815.30 Select Bag Barrels 100Board Feet Bottle Box …"
type input "816.10"
type input "381853.19"
click button "Save & Close"
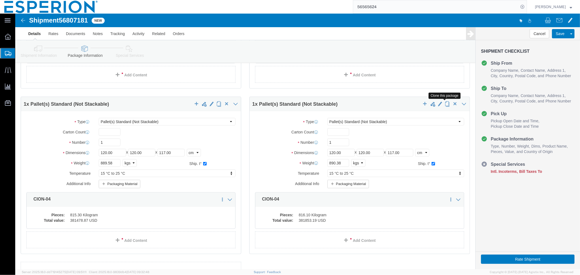
click span "button"
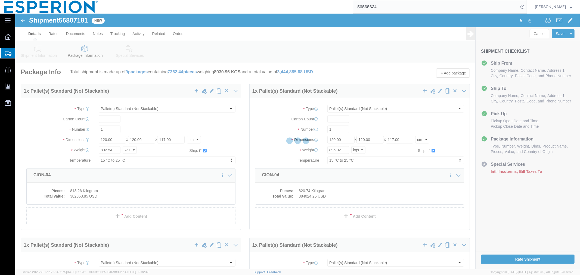
select select "PSNS"
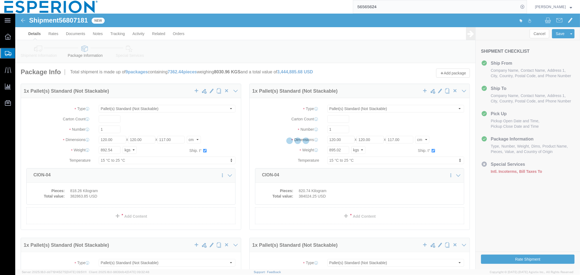
select select "PSNS"
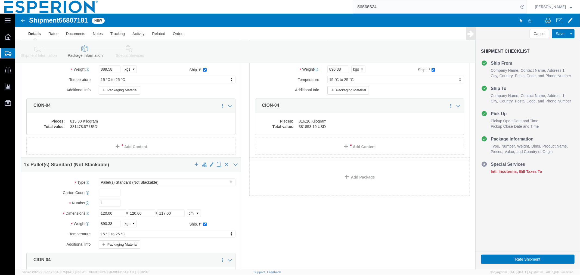
scroll to position [618, 0]
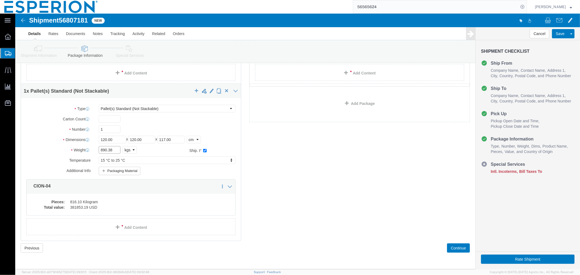
drag, startPoint x: 99, startPoint y: 138, endPoint x: 58, endPoint y: 135, distance: 40.6
click div "Weight 890.38 Select kgs lbs Ship. t°"
type input "898.46"
click dd "381853.19 USD"
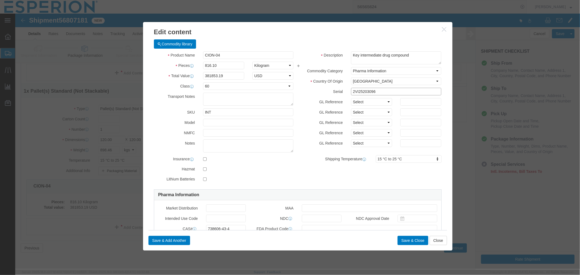
drag, startPoint x: 364, startPoint y: 80, endPoint x: 302, endPoint y: 78, distance: 62.3
click div "Serial 2VI25203096"
paste input "7"
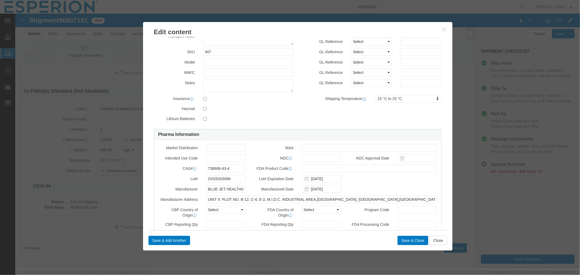
scroll to position [91, 0]
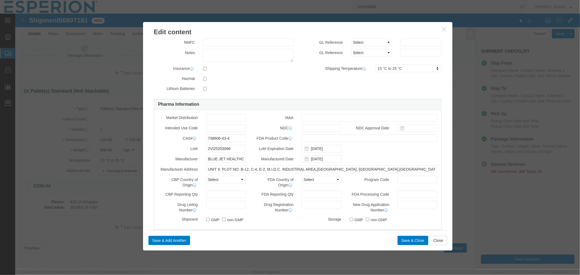
type input "2VI25203097"
drag, startPoint x: 217, startPoint y: 137, endPoint x: 169, endPoint y: 136, distance: 47.3
click div "Lot# 2VI25203096"
paste input "7"
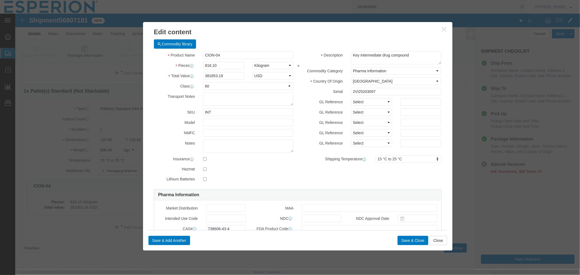
type input "2VI25203097"
drag, startPoint x: 204, startPoint y: 52, endPoint x: 153, endPoint y: 54, distance: 51.4
click div "Pieces 816.10 Select Bag Barrels 100Board Feet Bottle Box Blister Pack Carats C…"
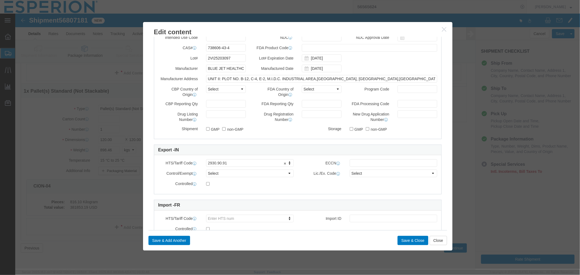
scroll to position [204, 0]
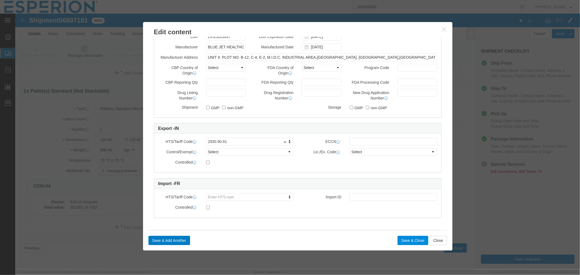
type input "824.18"
type input "385633.82"
click button "Save & Close"
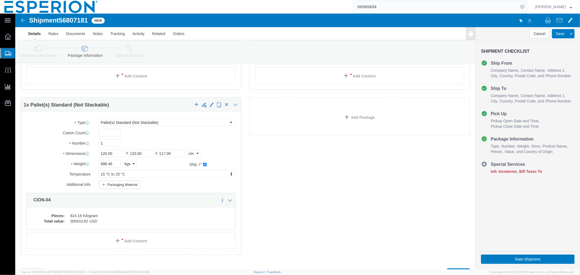
scroll to position [673, 0]
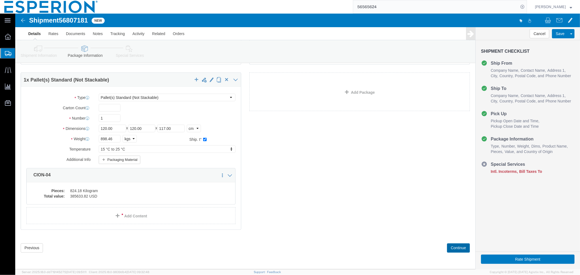
click button "Continue"
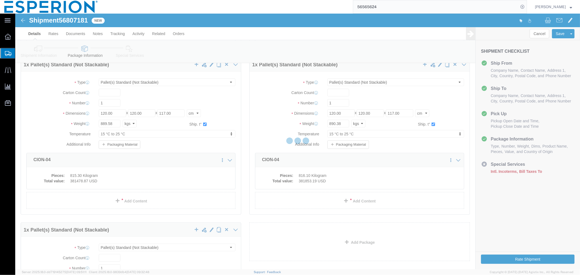
select select
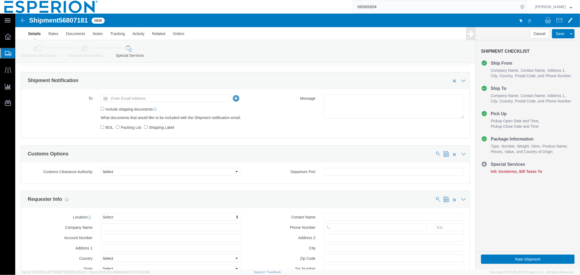
scroll to position [226, 0]
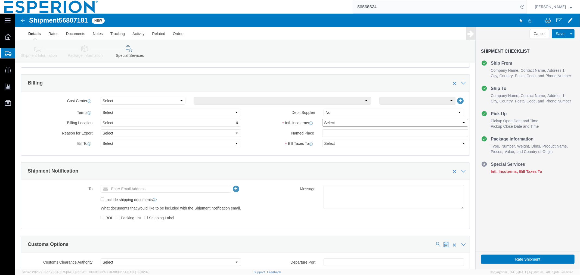
click select "Select Carriage Insurance Paid Carriage Paid To Cost and Freight Cost Insurance…"
select select "DAP"
click select "Select Carriage Insurance Paid Carriage Paid To Cost and Freight Cost Insurance…"
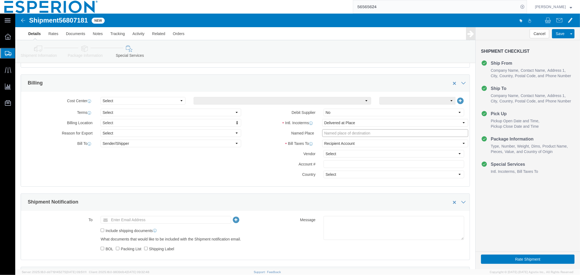
click input "text"
paste input "FAREVA LA VALLEE"
click input "FAREVA LA VALLEE,"
paste input "[GEOGRAPHIC_DATA][PERSON_NAME] , 43700, [GEOGRAPHIC_DATA]"
click input "FAREVA LA VALLEE,[GEOGRAPHIC_DATA][PERSON_NAME] , 43700, [GEOGRAPHIC_DATA]"
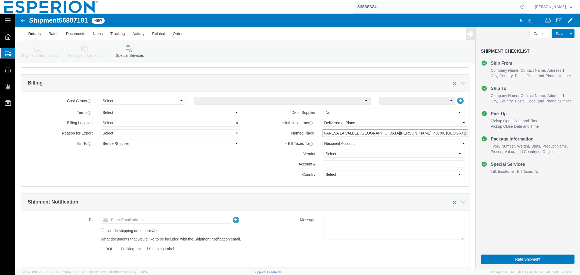
click input "FAREVA LA VALLEE,[GEOGRAPHIC_DATA][PERSON_NAME], 43700, [GEOGRAPHIC_DATA]"
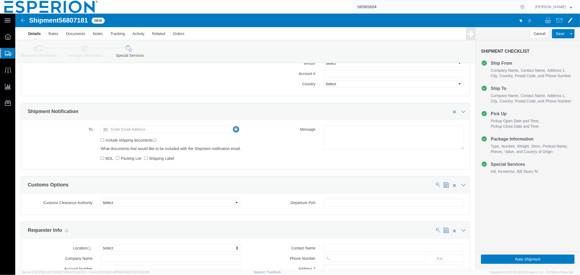
scroll to position [195, 0]
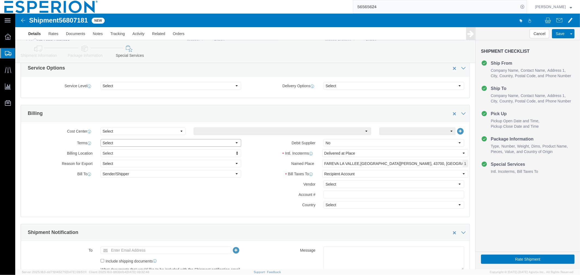
click select "Select Free of Charge Free of Cost NET 30 NET 45 NET 60 See Comment"
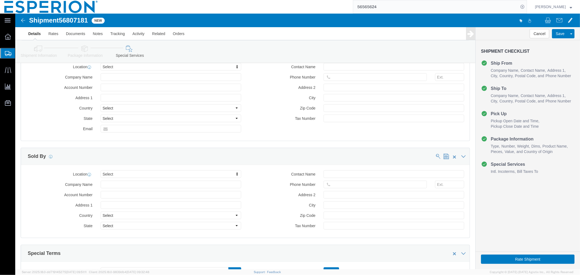
scroll to position [560, 0]
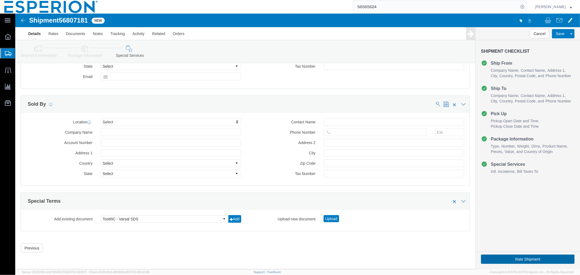
click button "Rate Shipment"
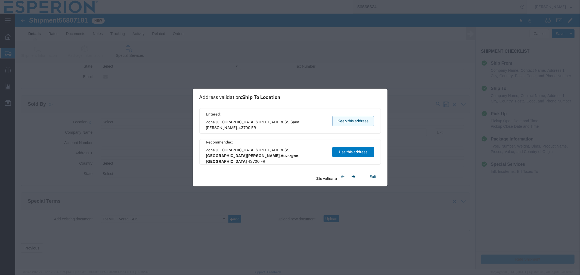
click at [347, 124] on button "Keep this address" at bounding box center [353, 121] width 42 height 10
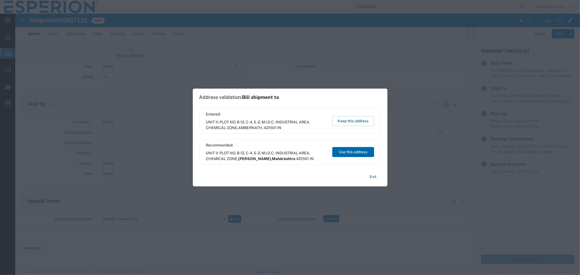
click at [354, 155] on button "Use this address" at bounding box center [353, 152] width 42 height 10
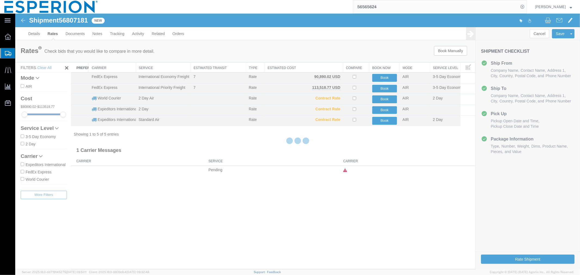
scroll to position [0, 0]
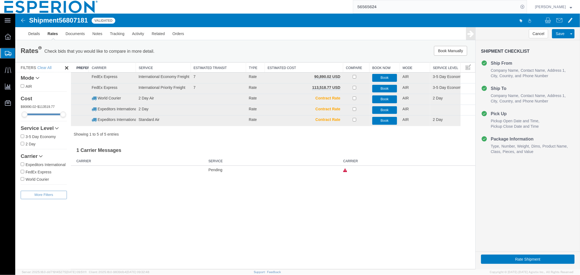
click at [70, 20] on span "56807181" at bounding box center [72, 19] width 29 height 7
copy span "56807181"
click at [23, 20] on img at bounding box center [23, 20] width 7 height 7
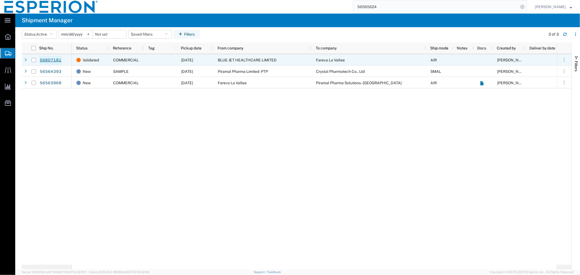
click at [56, 61] on link "56807181" at bounding box center [50, 60] width 22 height 9
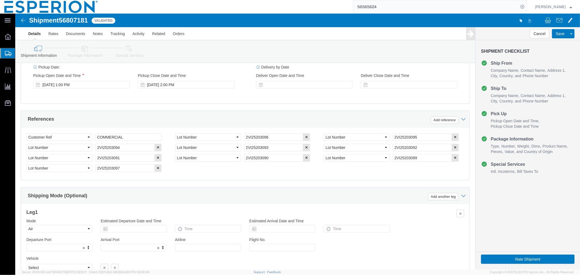
scroll to position [263, 0]
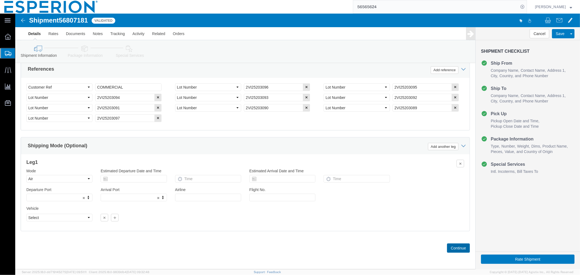
click button "Continue"
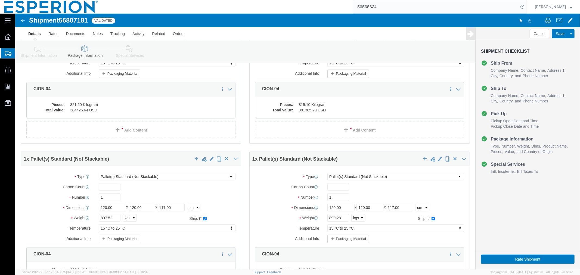
scroll to position [0, 0]
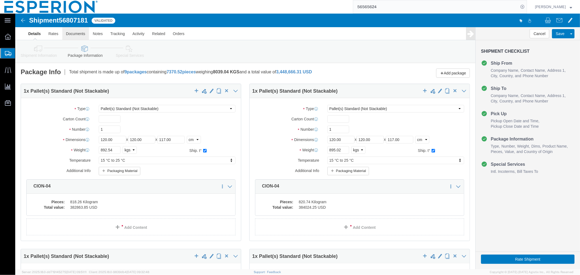
click link "Documents"
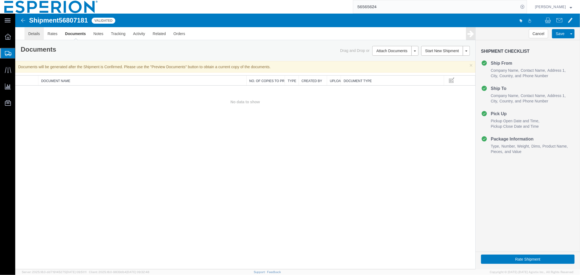
click at [27, 33] on link "Details" at bounding box center [33, 33] width 19 height 13
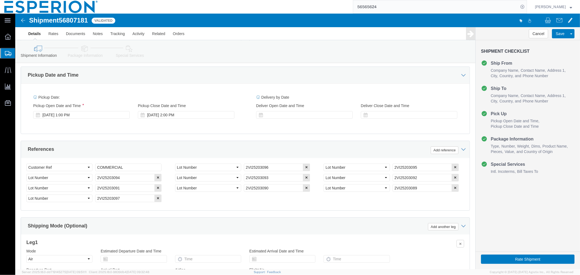
scroll to position [263, 0]
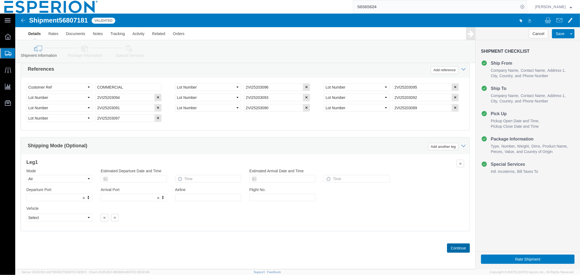
click button "Continue"
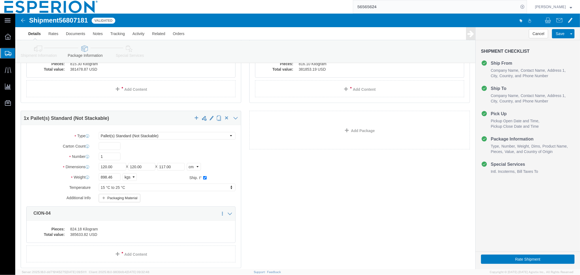
scroll to position [665, 0]
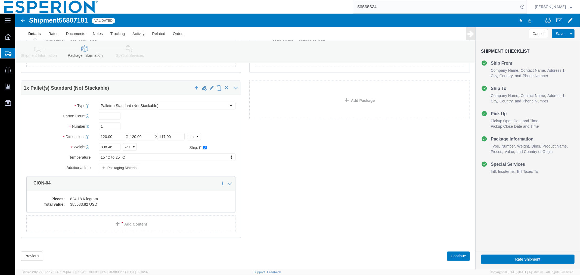
click div "1 x Pallet(s) Standard (Not Stackable) Package Type Select Bale(s) Basket(s) Bo…"
click button "Save"
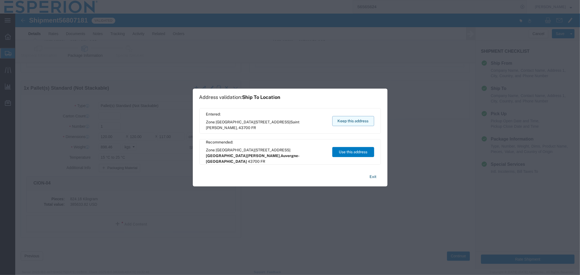
click at [366, 123] on button "Keep this address" at bounding box center [353, 121] width 42 height 10
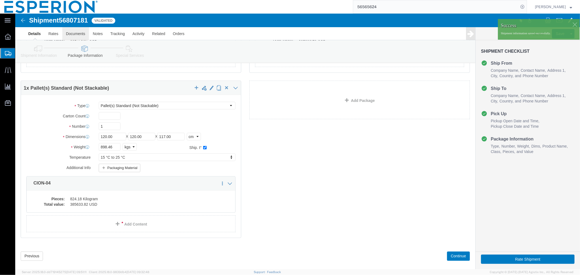
click link "Documents"
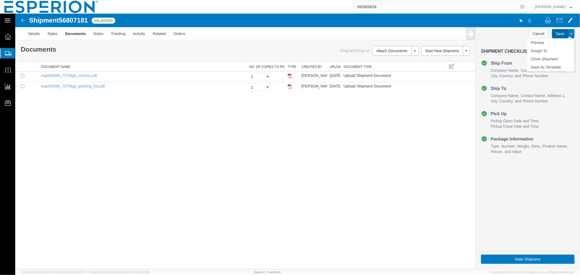
click at [560, 32] on button "Save" at bounding box center [560, 33] width 16 height 9
